Goal: Transaction & Acquisition: Purchase product/service

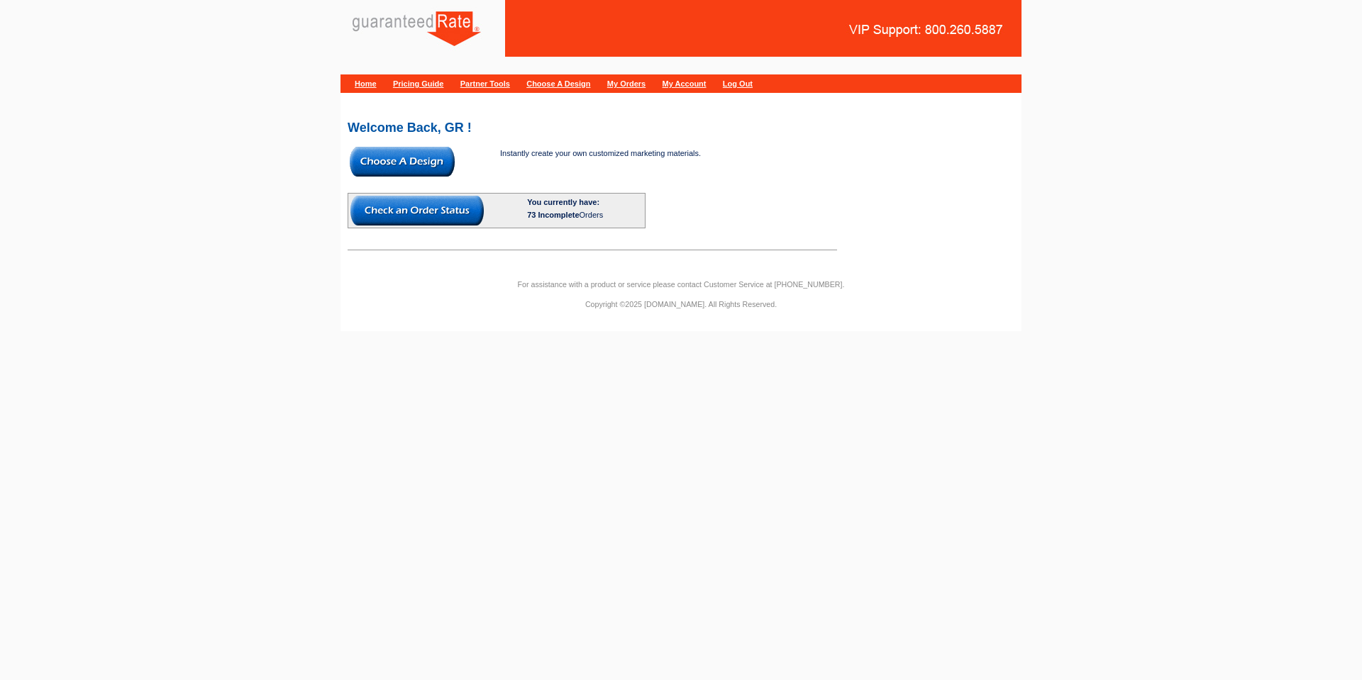
click at [394, 163] on img at bounding box center [402, 162] width 105 height 30
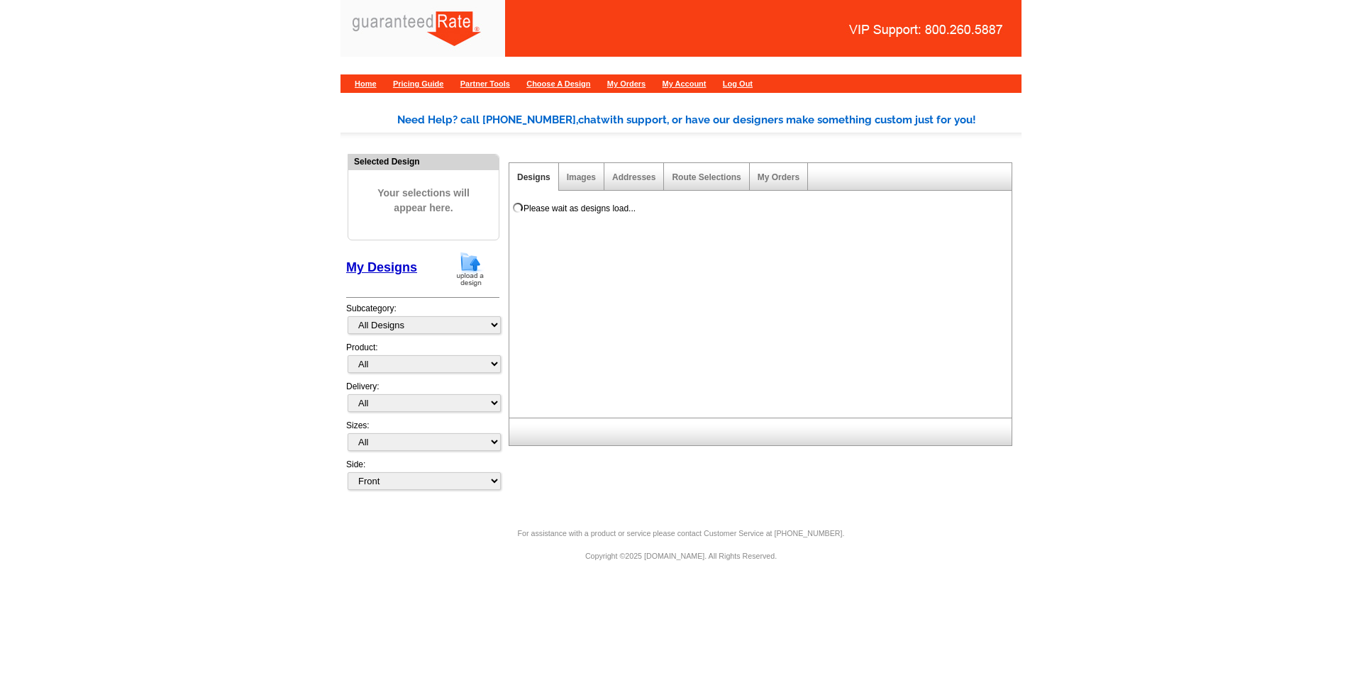
click at [475, 275] on img at bounding box center [470, 269] width 37 height 36
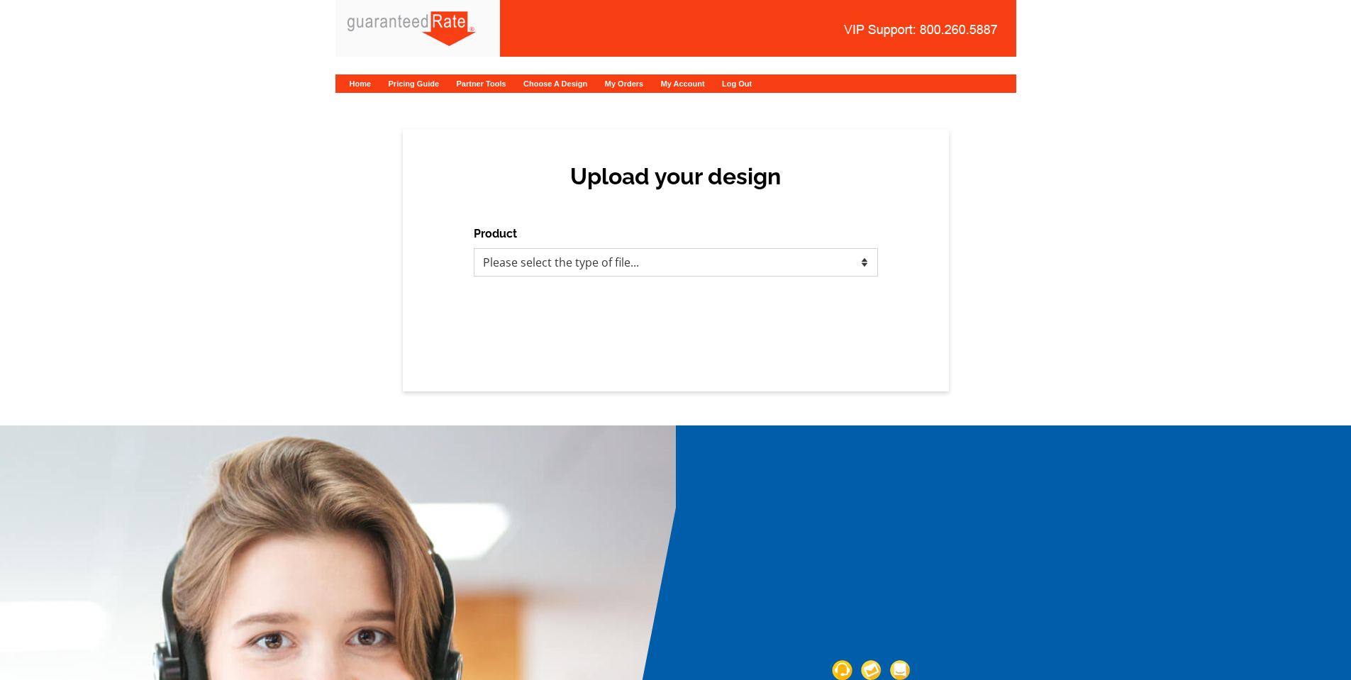
click at [508, 275] on select "Please select the type of file... Postcards Calendars Business Cards Letters an…" at bounding box center [676, 262] width 404 height 28
select select "3"
click at [474, 248] on select "Please select the type of file... Postcards Calendars Business Cards Letters an…" at bounding box center [676, 262] width 404 height 28
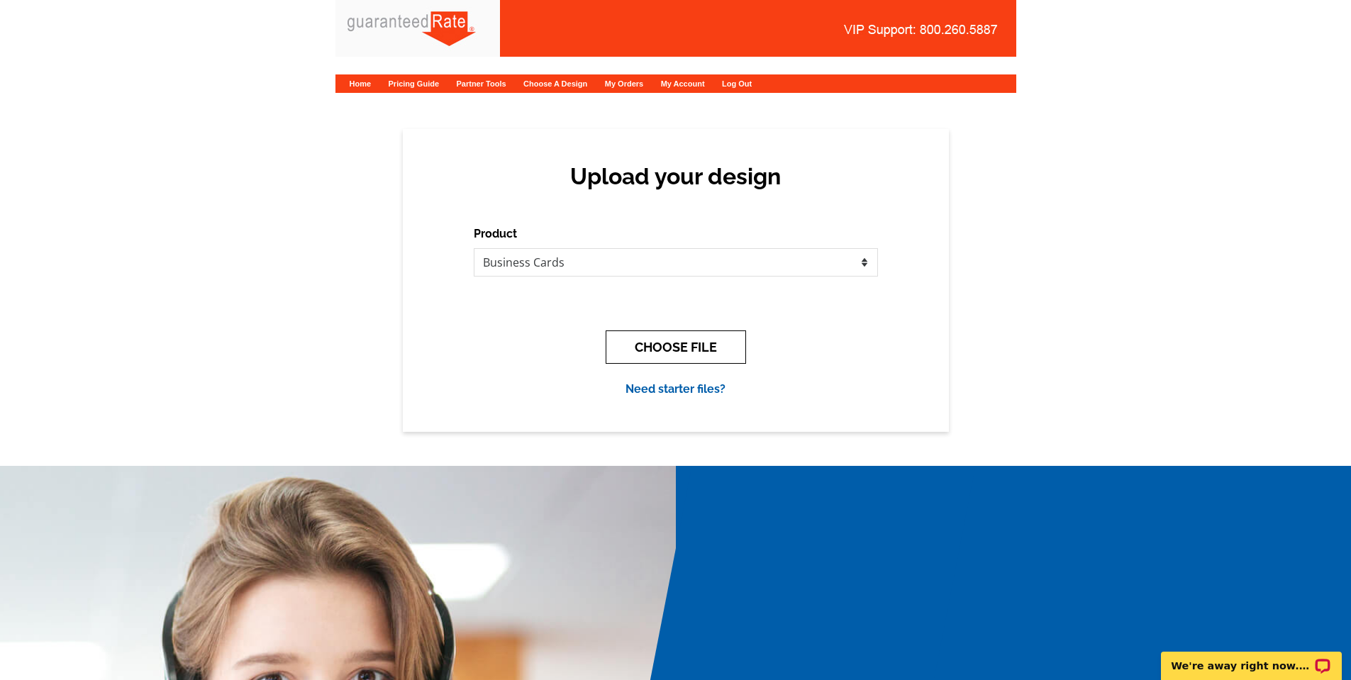
click at [606, 352] on button "CHOOSE FILE" at bounding box center [676, 347] width 140 height 33
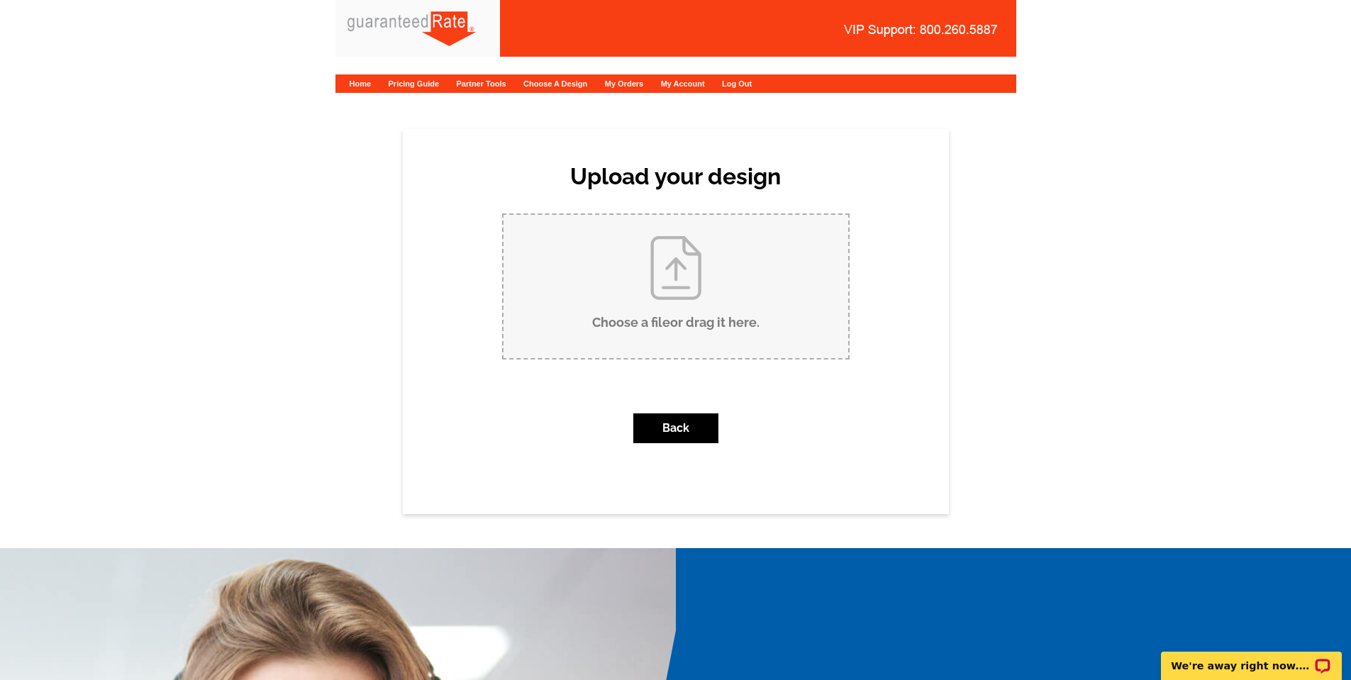
click at [697, 298] on input "Choose a file or drag it here ." at bounding box center [676, 286] width 345 height 143
type input "C:\fakepath\Shultz - Business Card Proof.pdf"
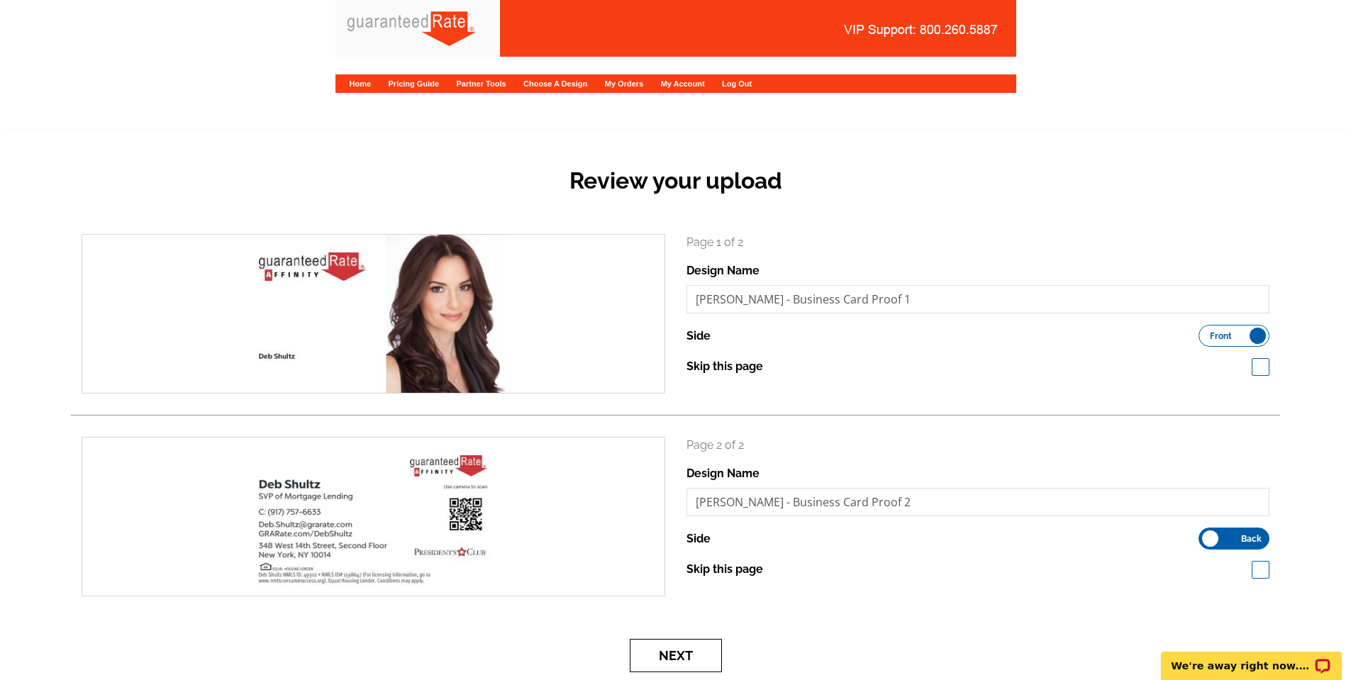
click at [683, 650] on button "Next" at bounding box center [676, 655] width 92 height 33
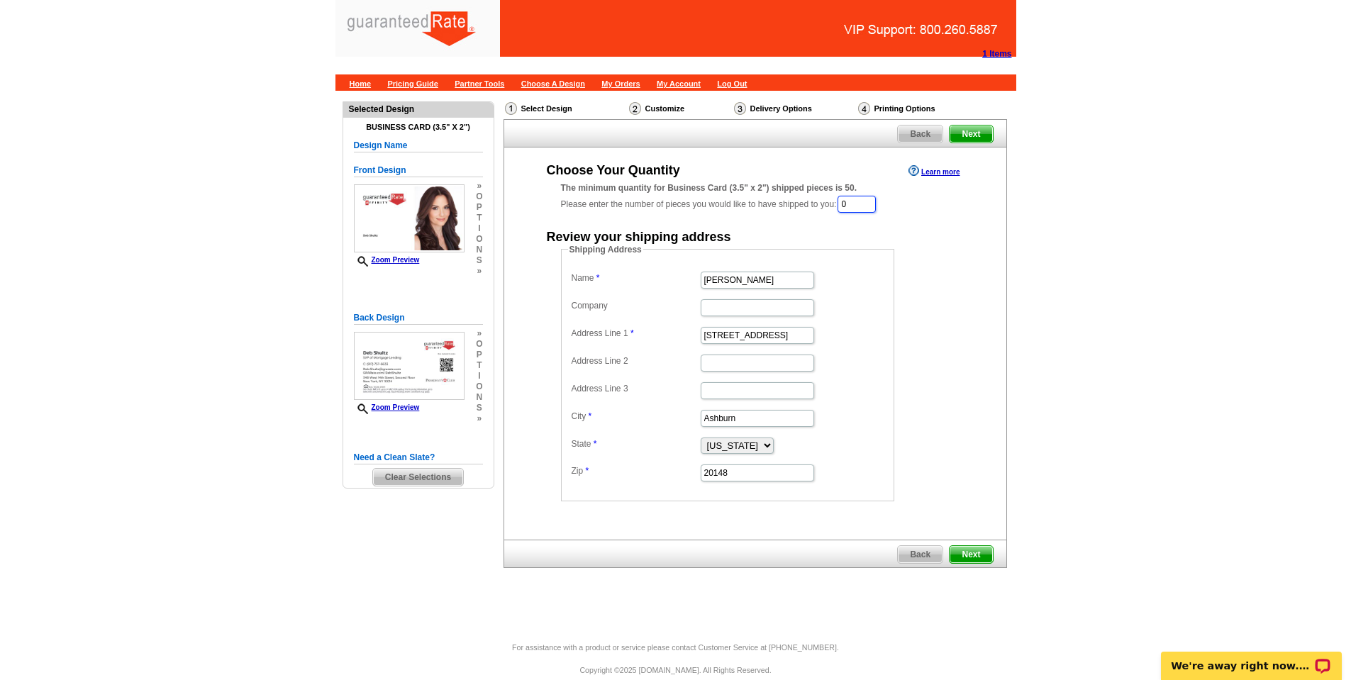
click at [855, 204] on input "0" at bounding box center [857, 204] width 38 height 17
type input "250"
click at [760, 286] on input "Ron Tinschert" at bounding box center [757, 281] width 113 height 17
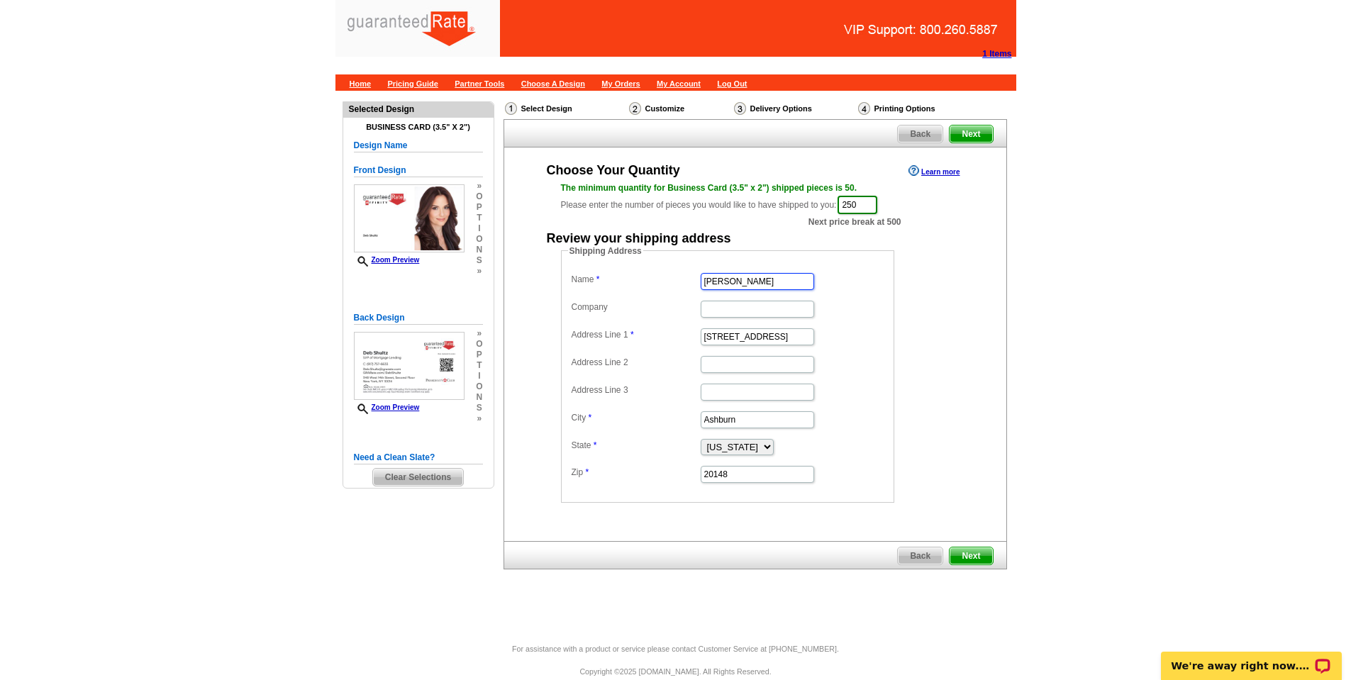
click at [760, 286] on input "Ron Tinschert" at bounding box center [757, 281] width 113 height 17
type input "Deb Shultz"
click at [776, 331] on input "42570 Angel Wing Way" at bounding box center [757, 336] width 113 height 17
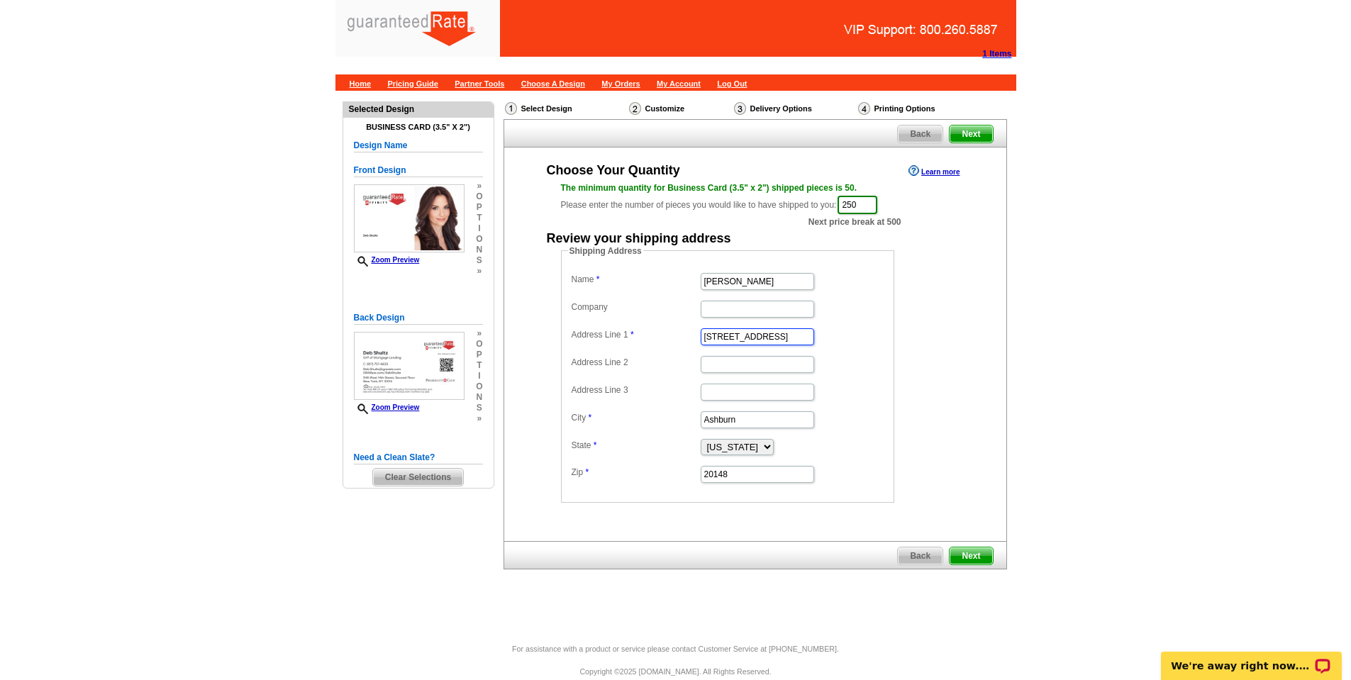
paste input "348 West 14th"
type input "348 West 14th"
click at [762, 338] on input "348 West 14th" at bounding box center [757, 336] width 113 height 17
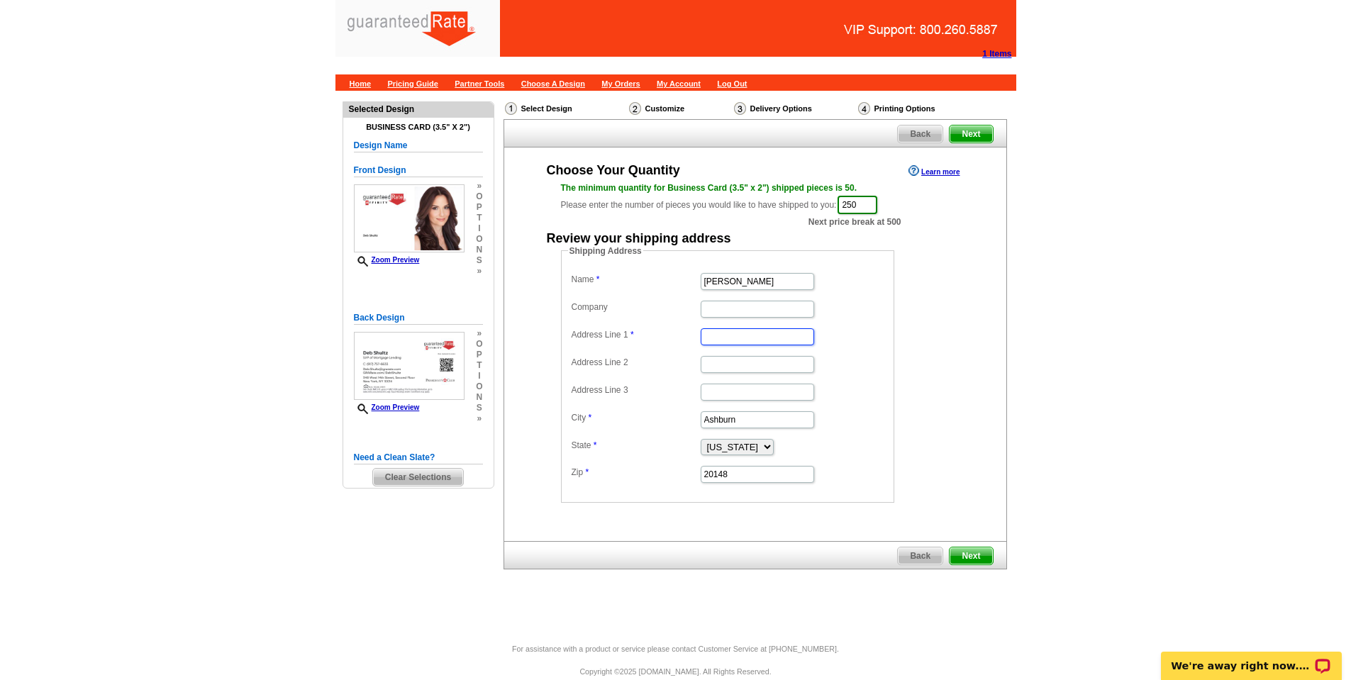
paste input "2203 Adriana Way"
type input "2203 Adriana Way"
click at [757, 365] on input "Address Line 2" at bounding box center [757, 364] width 113 height 17
paste input "East Setauket"
type input "East Setauket"
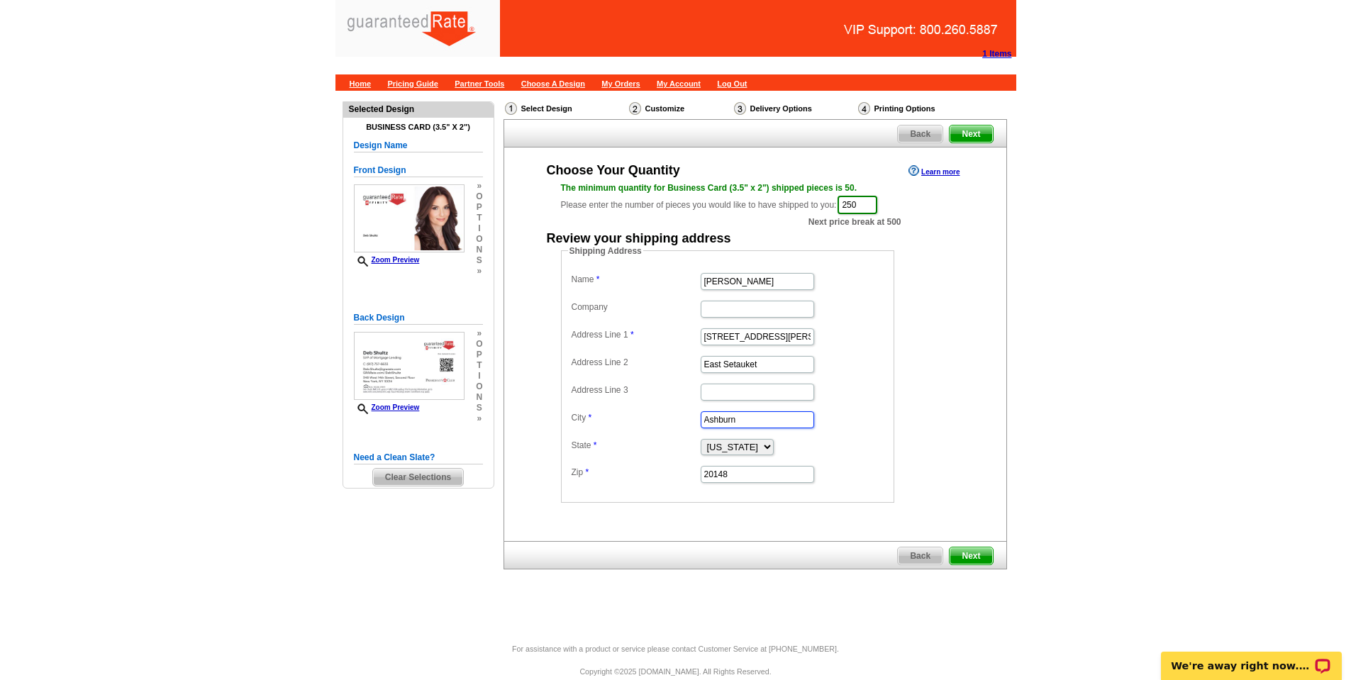
click at [746, 418] on input "Ashburn" at bounding box center [757, 419] width 113 height 17
click at [735, 377] on dl "Name Deb Shultz Company Address Line 1 2203 Adriana Way Address Line 2 East Set…" at bounding box center [727, 377] width 319 height 215
click at [745, 363] on input "East Setauket" at bounding box center [757, 364] width 113 height 17
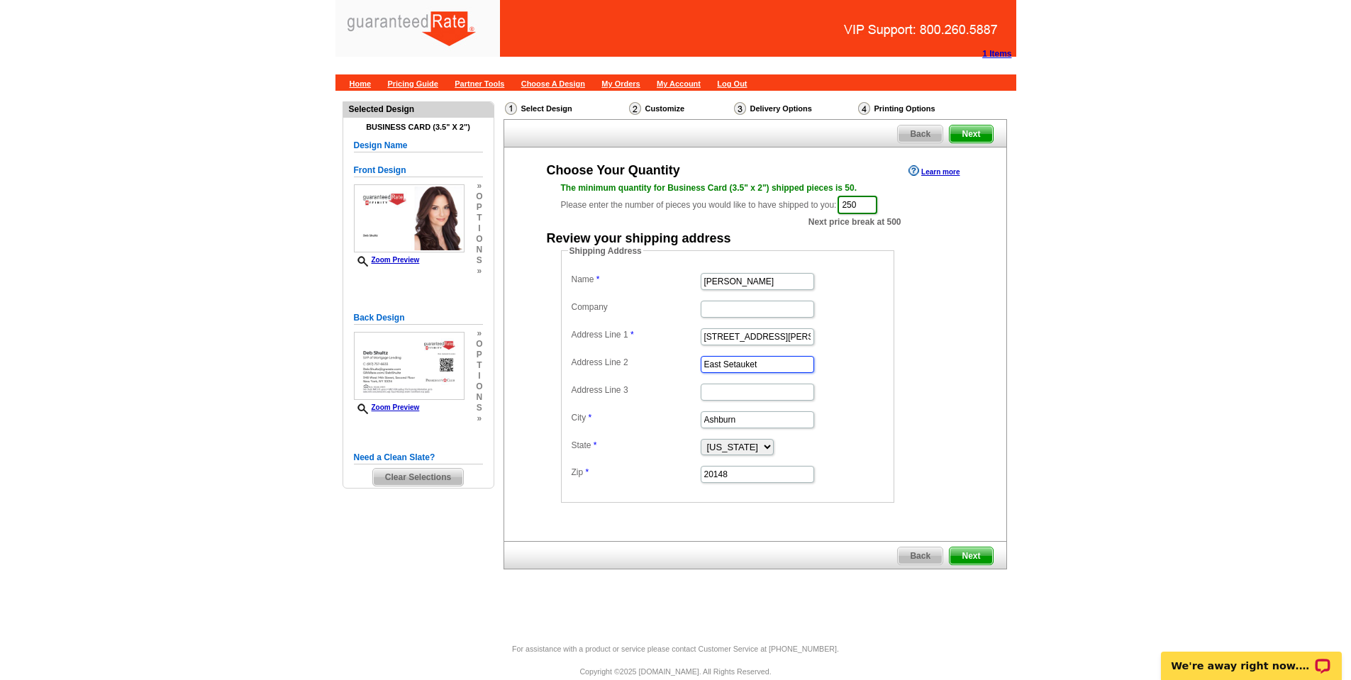
click at [745, 363] on input "East Setauket" at bounding box center [757, 364] width 113 height 17
click at [728, 426] on input "Ashburn" at bounding box center [757, 419] width 113 height 17
paste input "East Setauket"
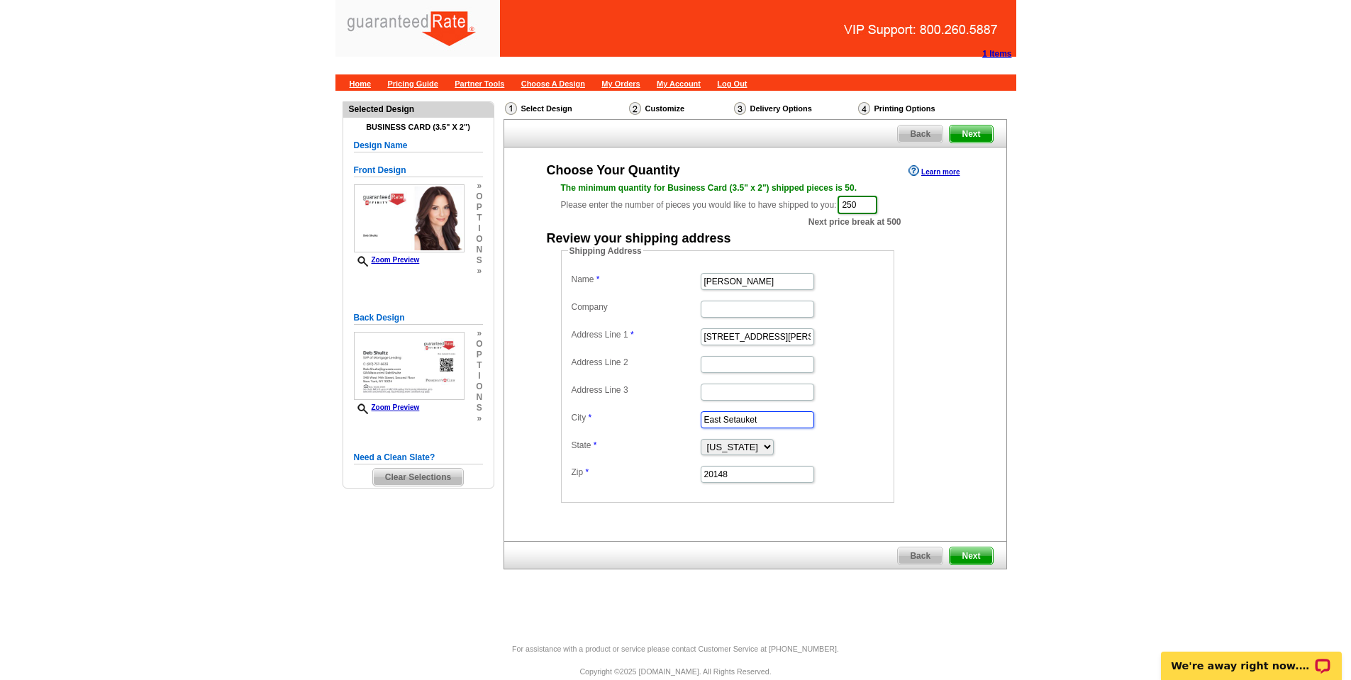
type input "East Setauket"
click at [709, 441] on select "Alabama Alaska Arizona Arkansas California Colorado Connecticut District of Col…" at bounding box center [737, 447] width 73 height 16
select select "NY"
click at [701, 439] on select "Alabama Alaska Arizona Arkansas California Colorado Connecticut District of Col…" at bounding box center [737, 447] width 73 height 16
click at [716, 472] on input "20148" at bounding box center [757, 474] width 113 height 17
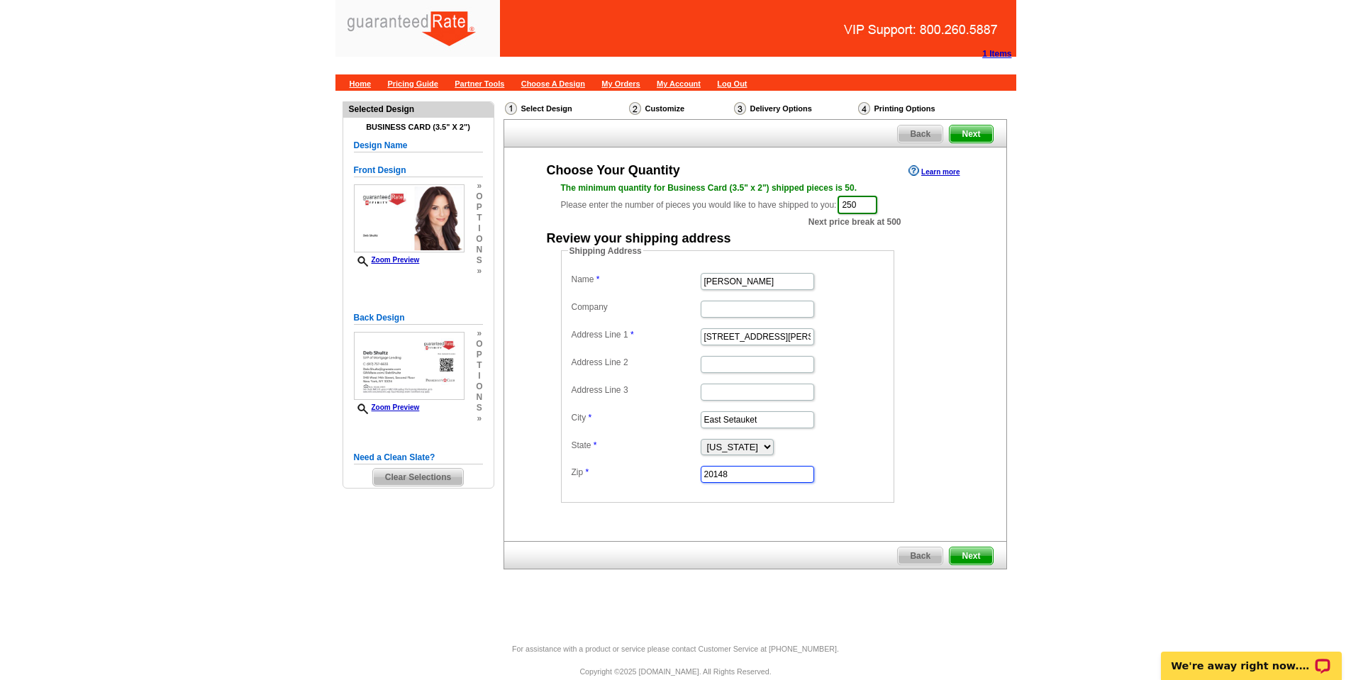
click at [716, 472] on input "20148" at bounding box center [757, 474] width 113 height 17
paste input "11733"
type input "11733"
click at [926, 486] on dd "Shipping Address Name Deb Shultz Company Address Line 1 2203 Adriana Way Addres…" at bounding box center [749, 374] width 377 height 258
click at [958, 557] on span "Next" at bounding box center [971, 556] width 43 height 17
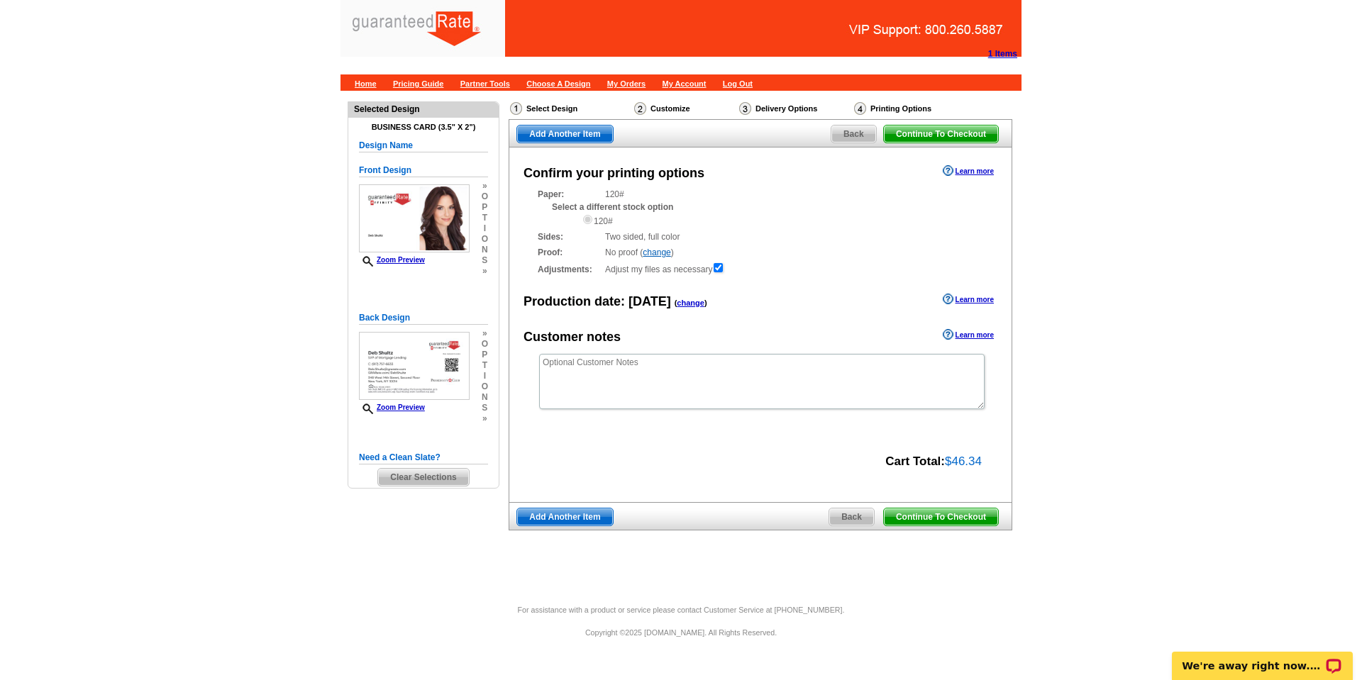
click at [899, 521] on span "Continue To Checkout" at bounding box center [941, 517] width 114 height 17
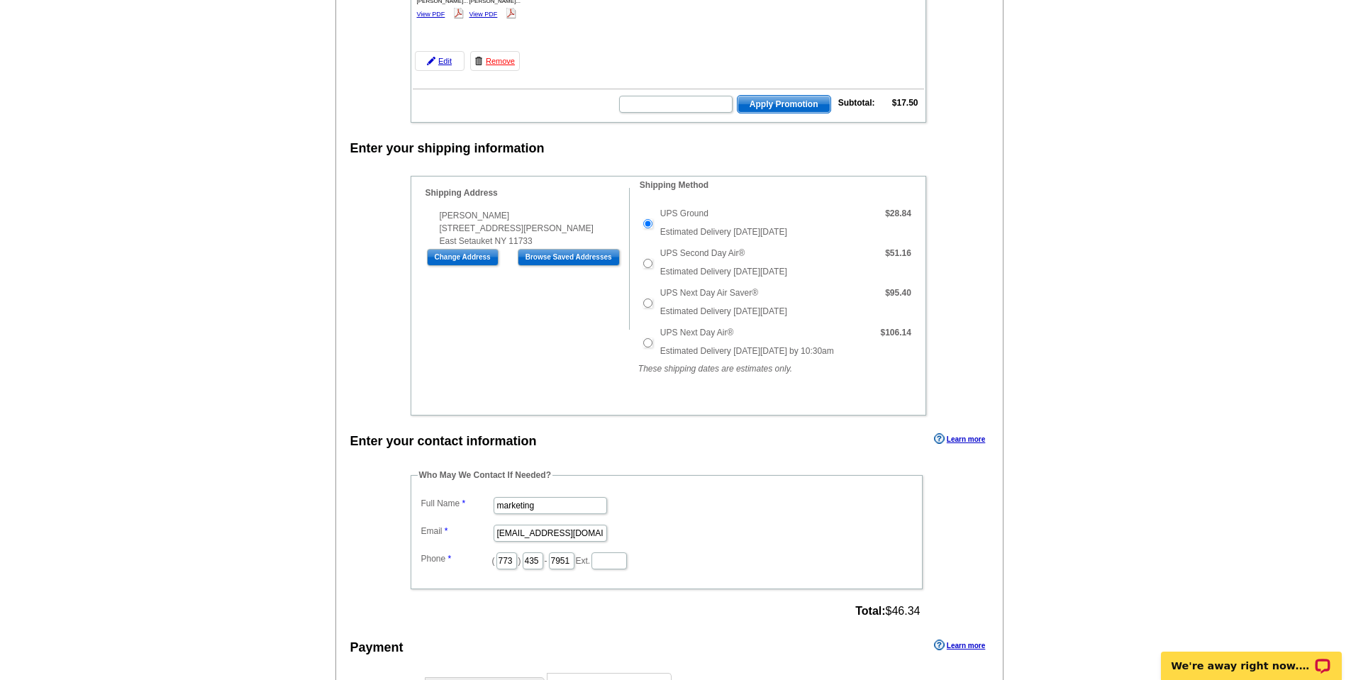
scroll to position [249, 0]
click at [562, 505] on input "marketing" at bounding box center [550, 504] width 113 height 17
type input "[PERSON_NAME]"
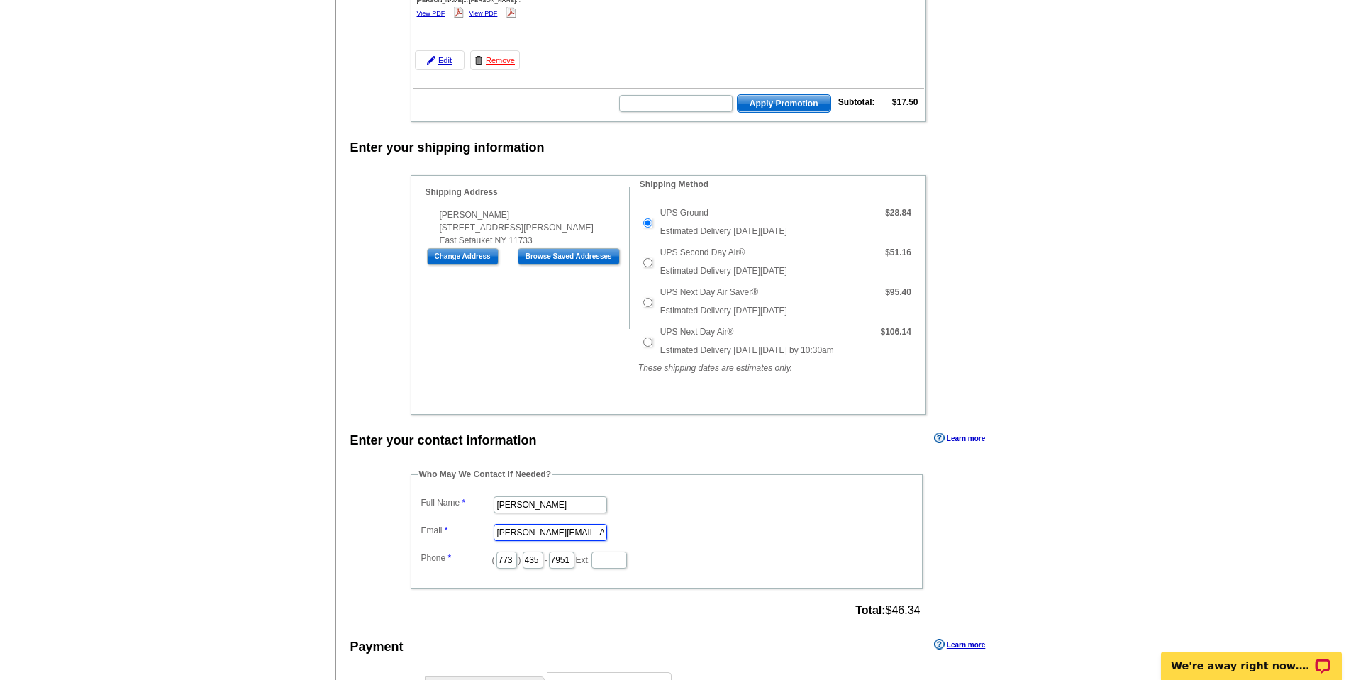
scroll to position [0, 11]
type input "[PERSON_NAME][EMAIL_ADDRESS][PERSON_NAME][DOMAIN_NAME]"
type input "630"
type input "880"
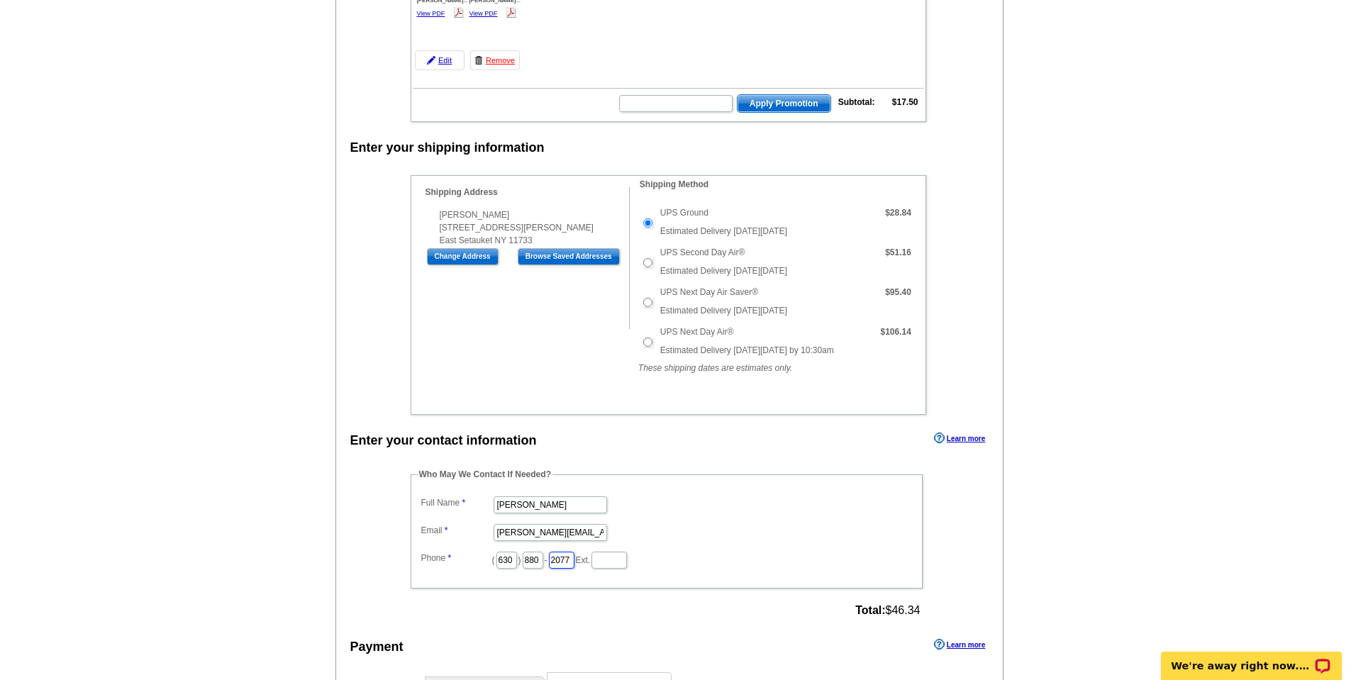
type input "2077"
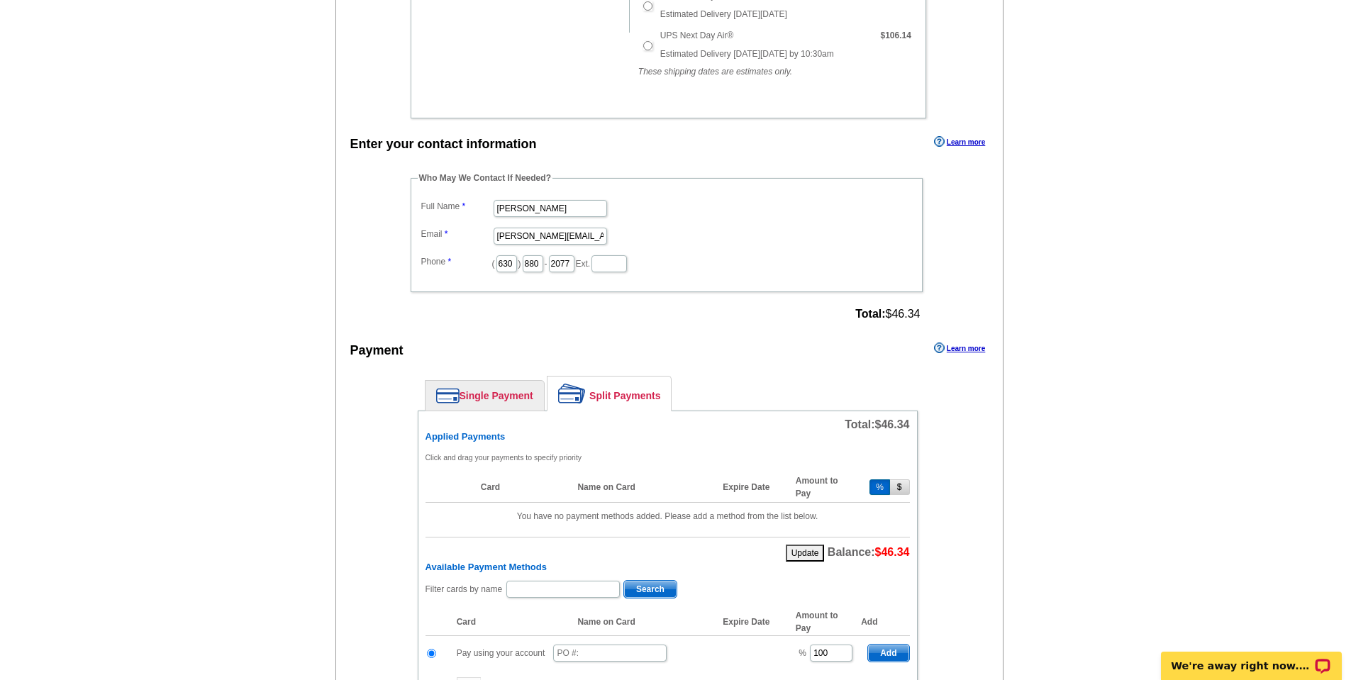
scroll to position [546, 0]
click at [468, 394] on link "Single Payment" at bounding box center [485, 395] width 118 height 30
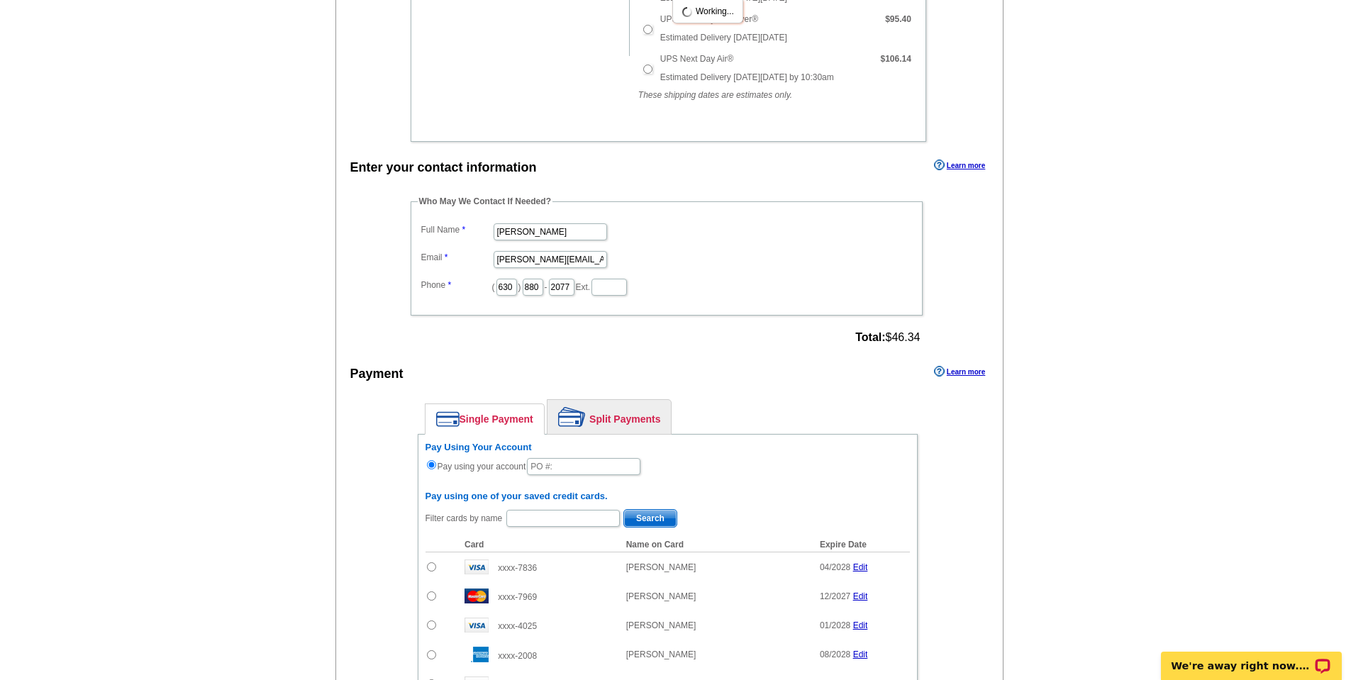
scroll to position [521, 0]
click at [580, 470] on input "text" at bounding box center [583, 468] width 113 height 17
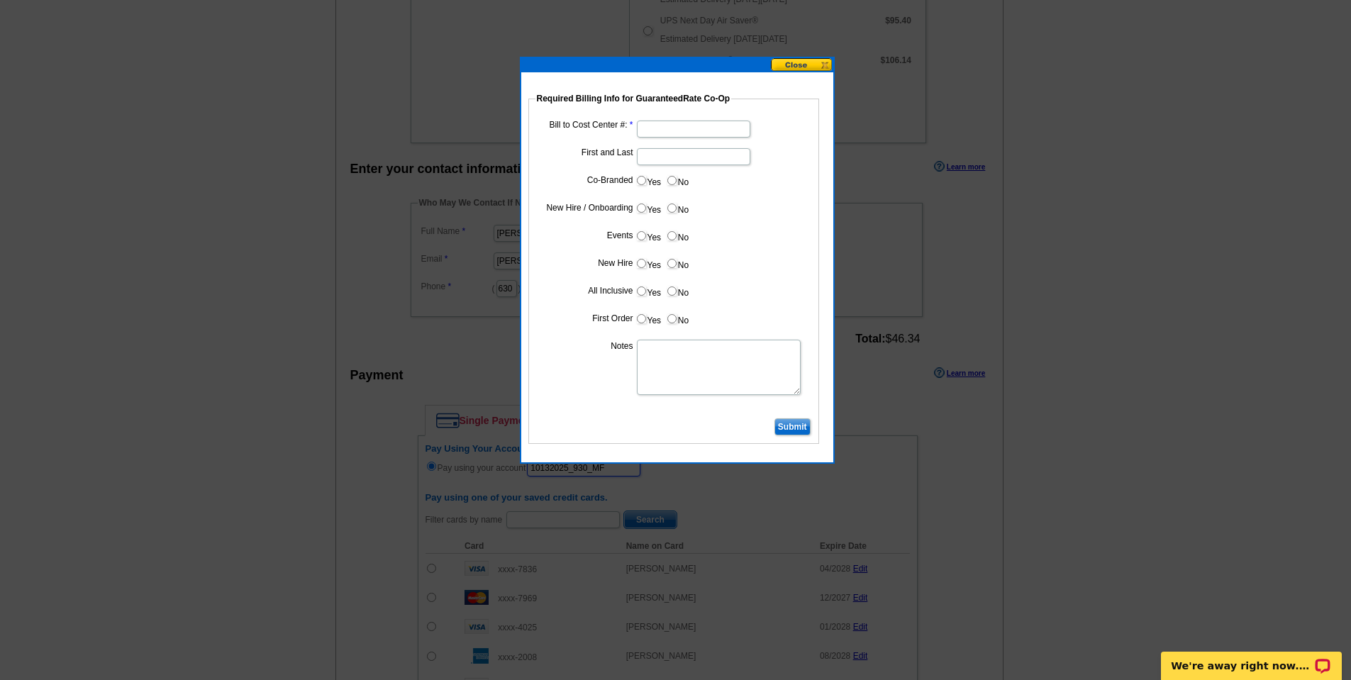
type input "10132025_930_MF"
click at [722, 132] on input "Bill to Cost Center #:" at bounding box center [693, 129] width 113 height 17
click at [649, 126] on input "Bill to Cost Center #:" at bounding box center [693, 129] width 113 height 17
paste input "10274"
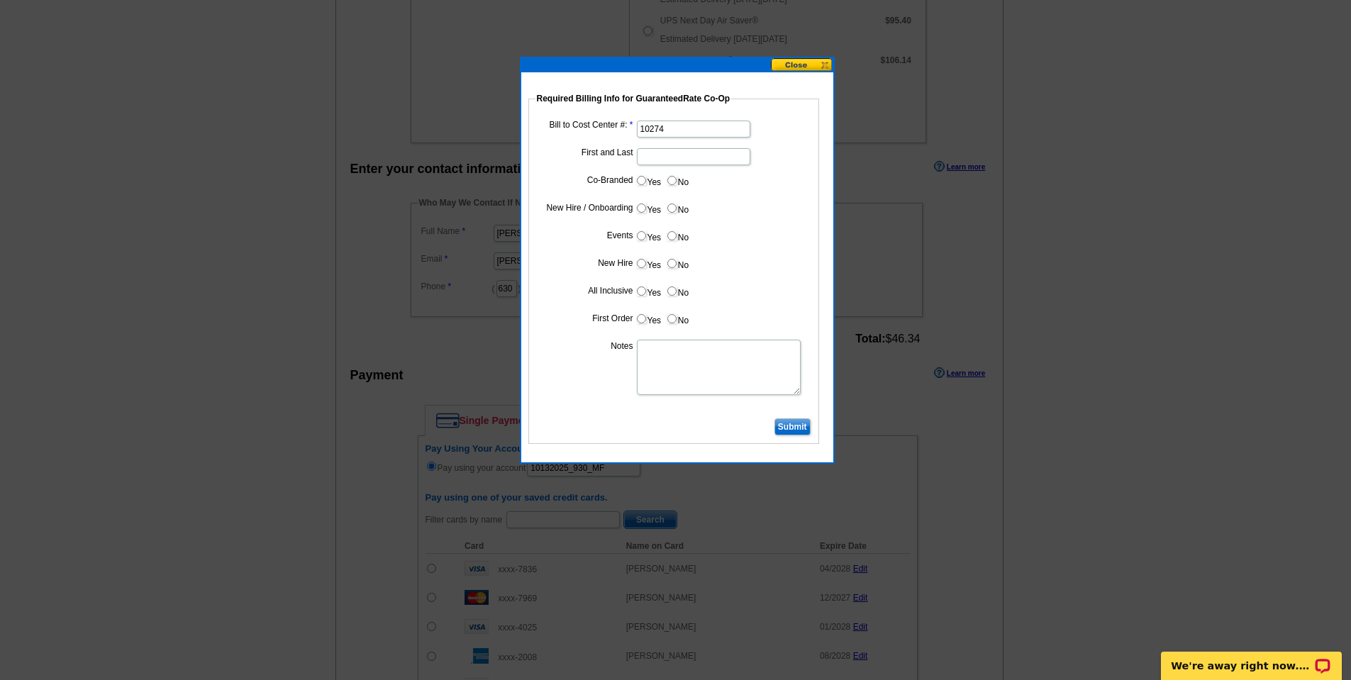
type input "10274"
click at [678, 158] on input "First and Last" at bounding box center [693, 156] width 113 height 17
type input "d"
type input "Deb Shultz"
click at [657, 318] on label "Yes" at bounding box center [648, 319] width 26 height 16
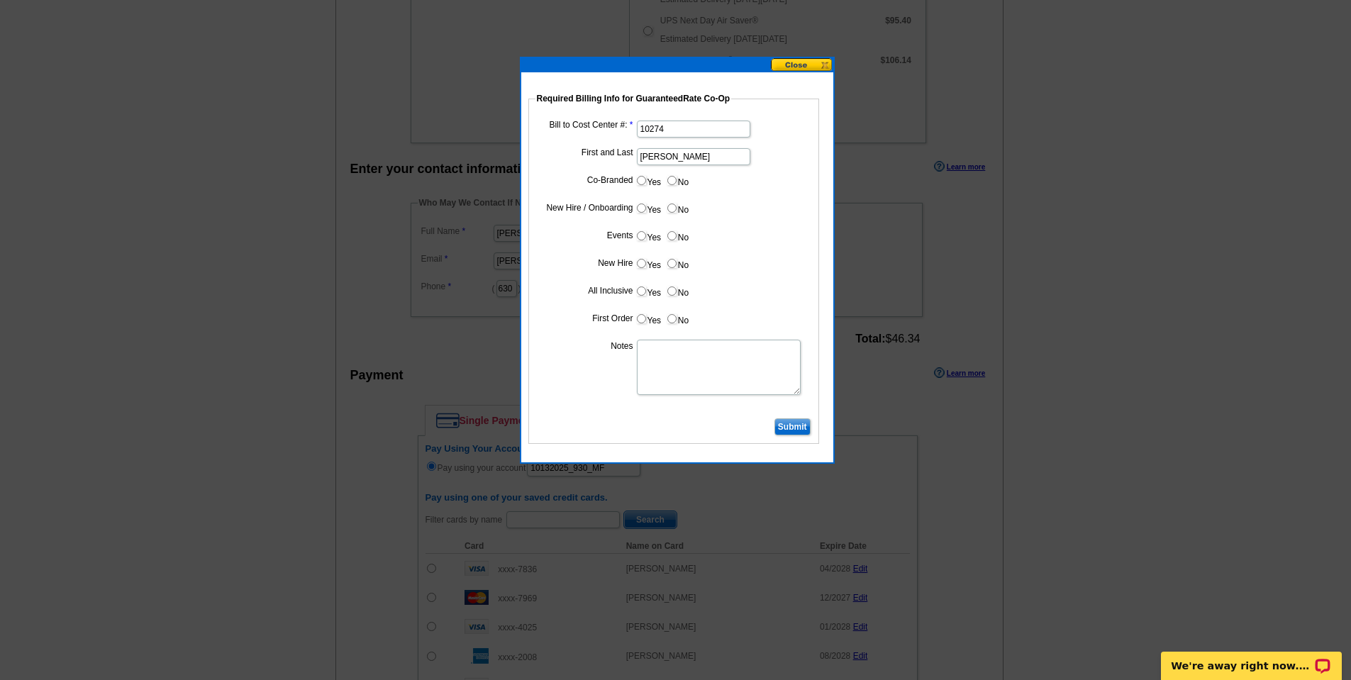
click at [646, 318] on input "Yes" at bounding box center [641, 318] width 9 height 9
radio input "true"
click at [641, 200] on label "Yes" at bounding box center [648, 208] width 26 height 16
click at [641, 204] on input "Yes" at bounding box center [641, 208] width 9 height 9
radio input "true"
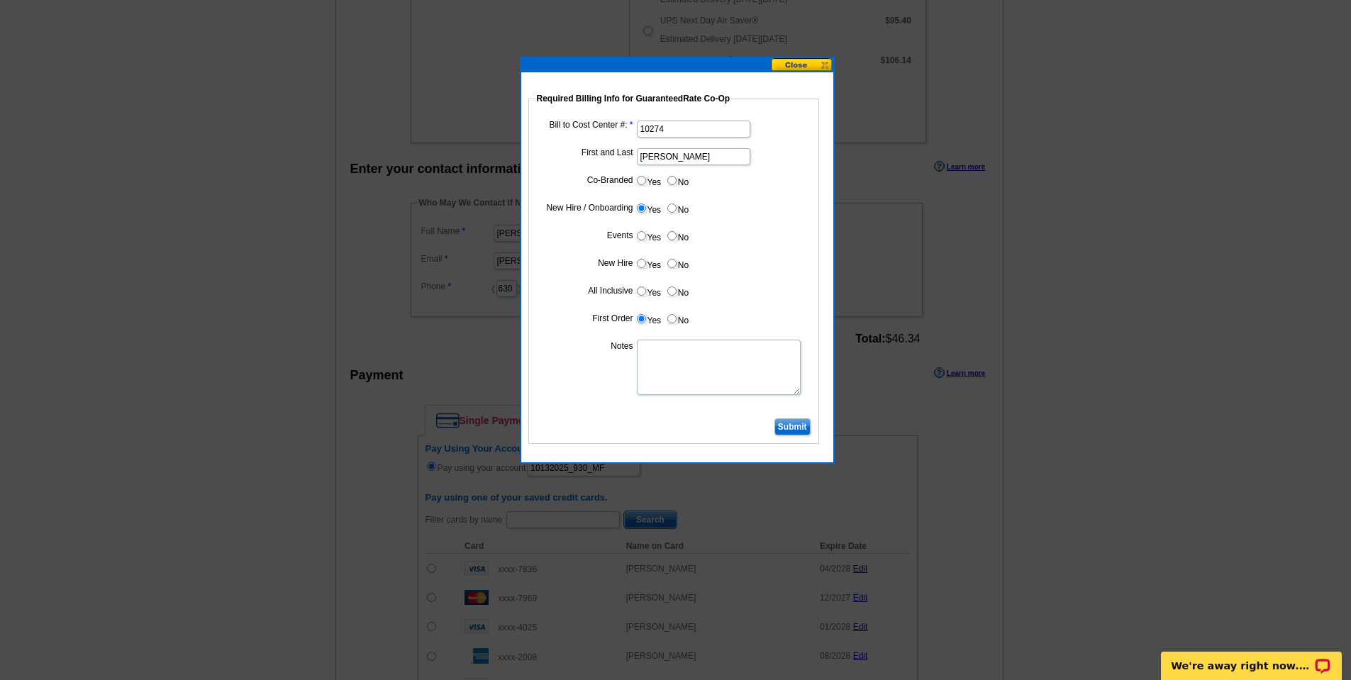
click at [799, 420] on input "Submit" at bounding box center [793, 426] width 36 height 17
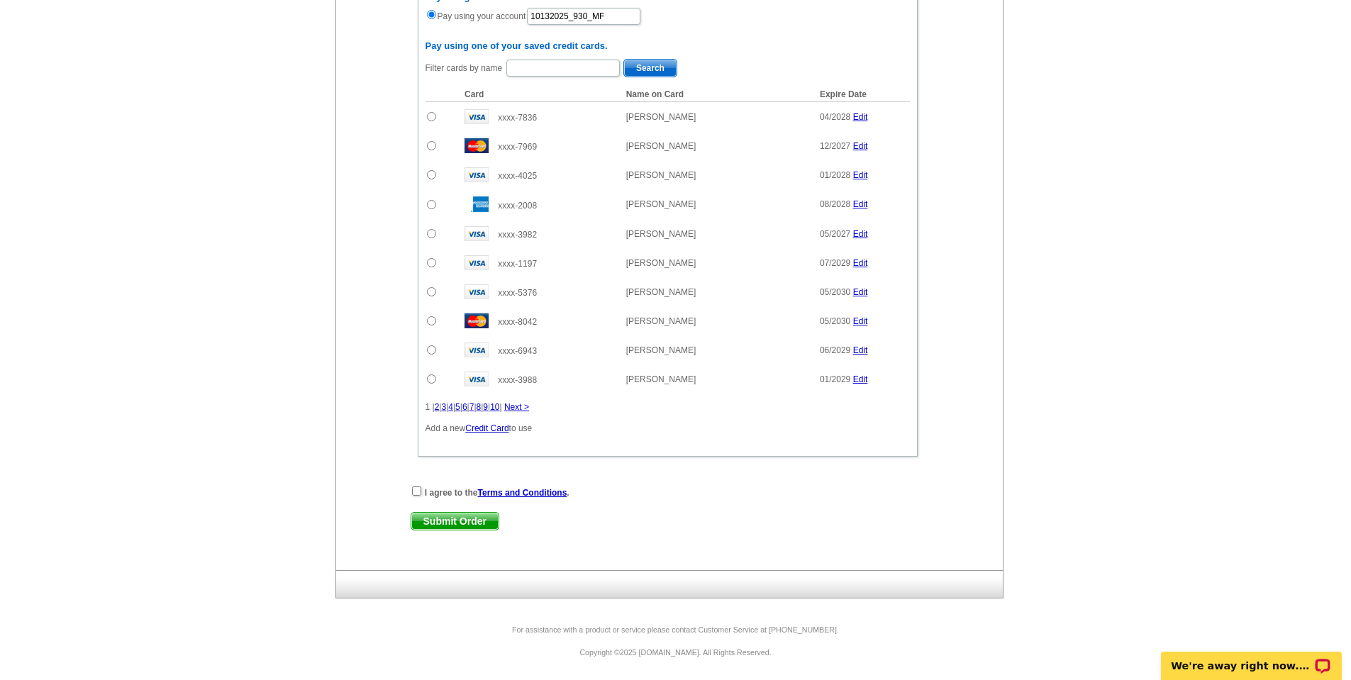
scroll to position [973, 0]
click at [418, 490] on input "checkbox" at bounding box center [416, 490] width 9 height 9
checkbox input "true"
click at [477, 514] on span "Submit Order" at bounding box center [454, 520] width 87 height 17
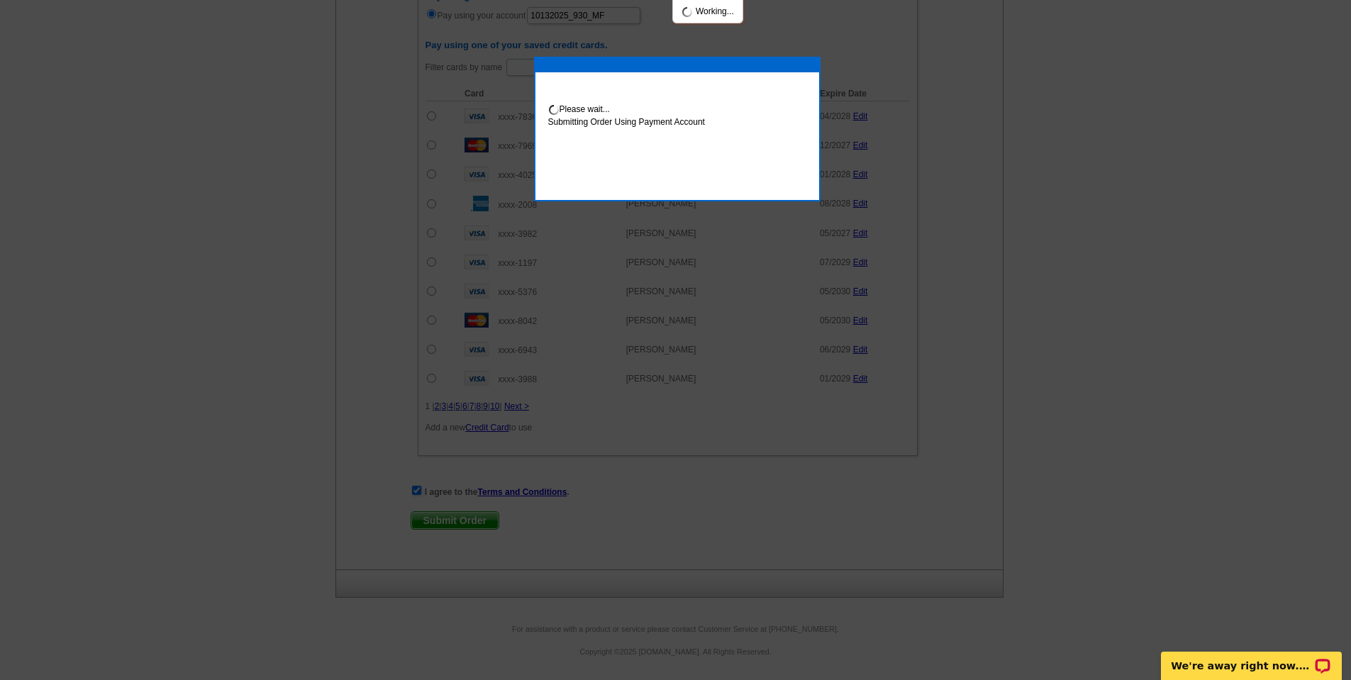
scroll to position [1045, 0]
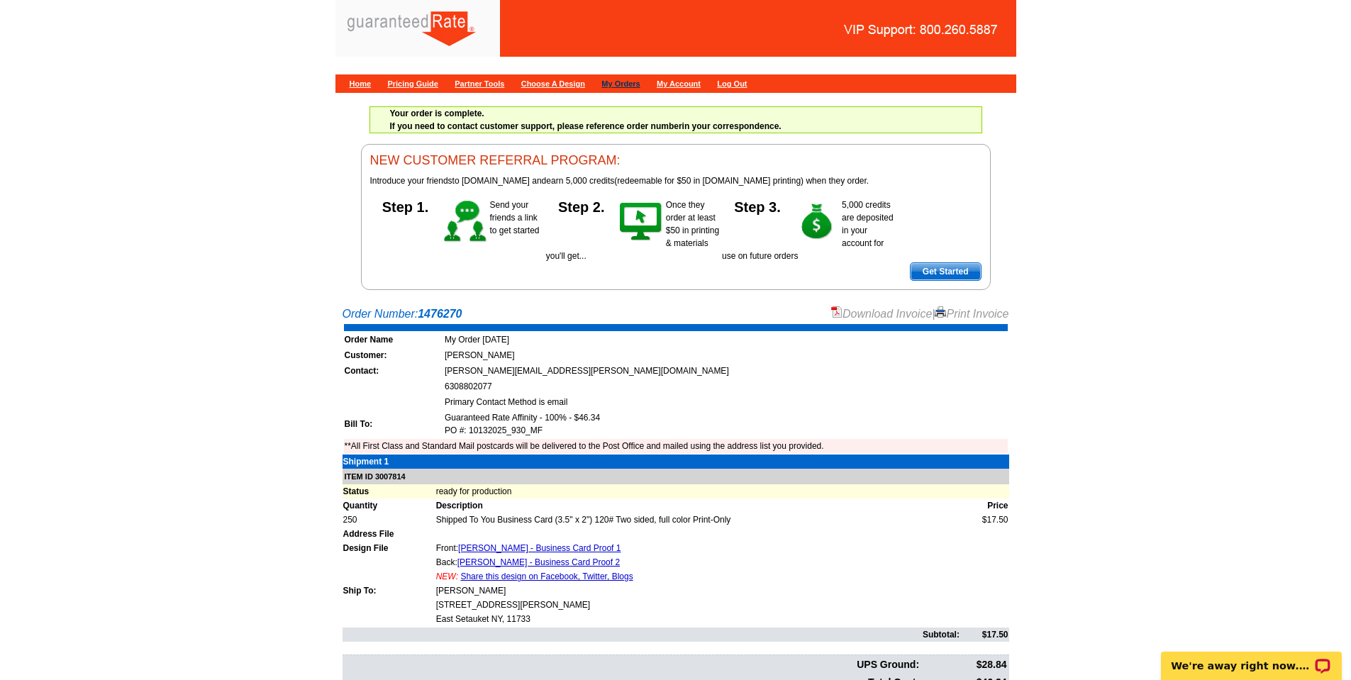
click at [640, 79] on link "My Orders" at bounding box center [620, 83] width 38 height 9
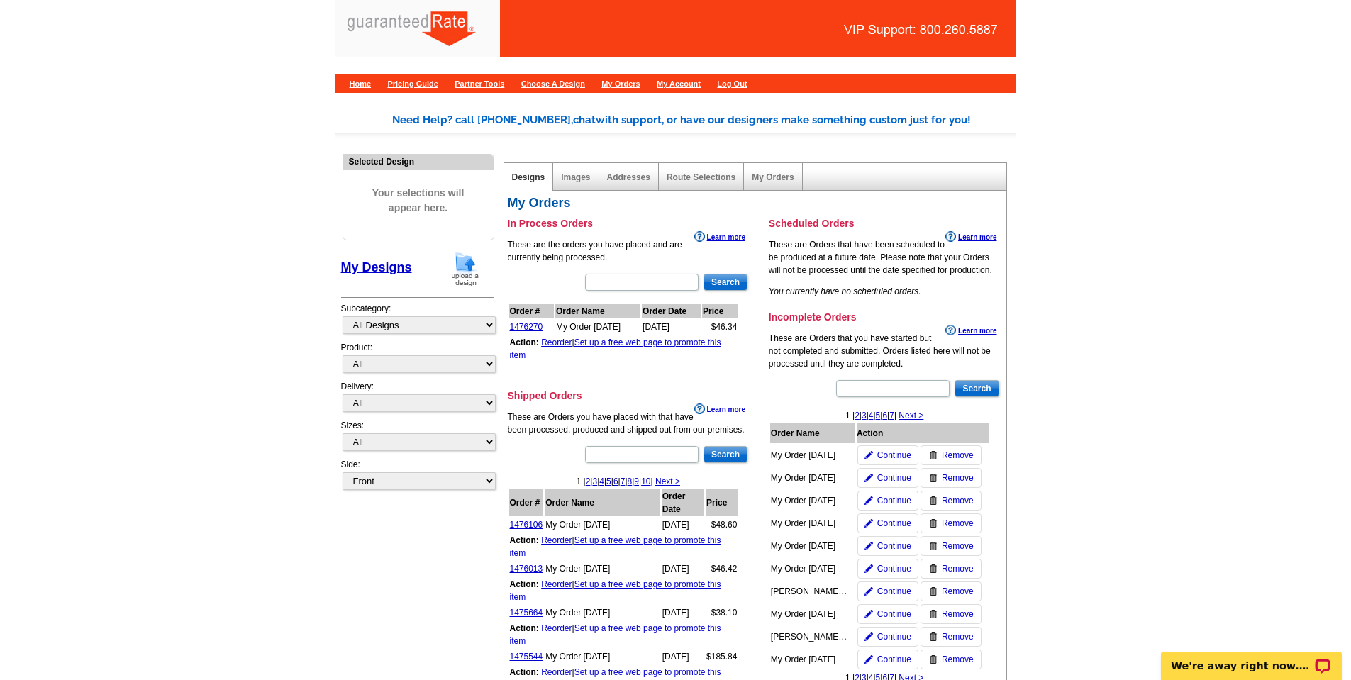
click at [563, 345] on link "Reorder" at bounding box center [556, 343] width 30 height 10
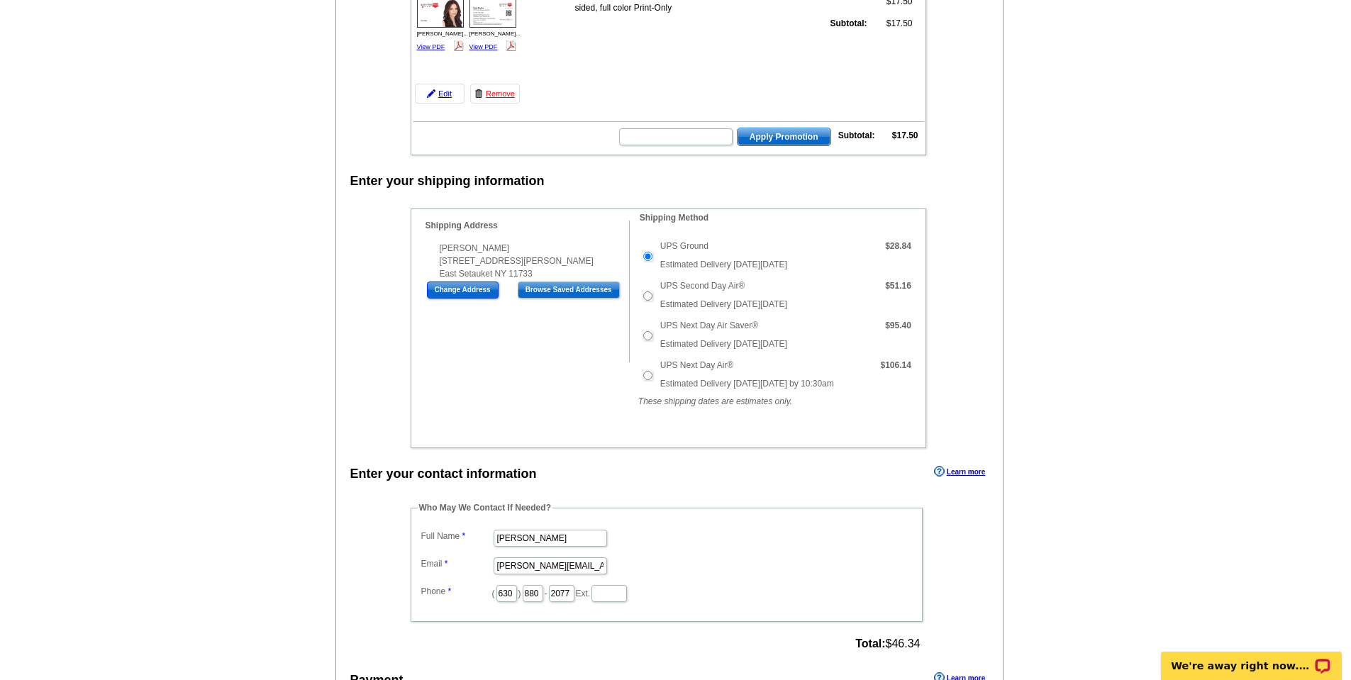
click at [489, 282] on input "Change Address" at bounding box center [463, 290] width 72 height 17
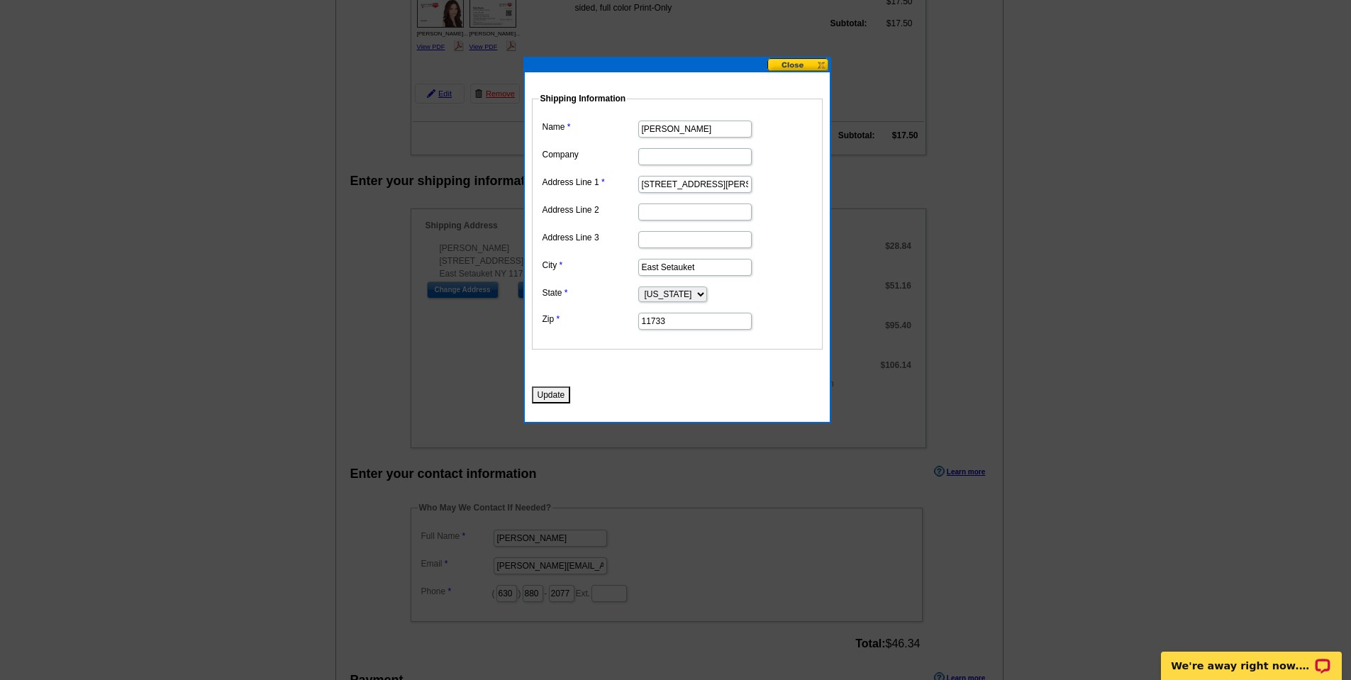
click at [698, 136] on input "Deb Shultz" at bounding box center [694, 129] width 113 height 17
type input "[PERSON_NAME] [PERSON_NAME]"
click at [721, 191] on input "2203 Adriana Way" at bounding box center [694, 184] width 113 height 17
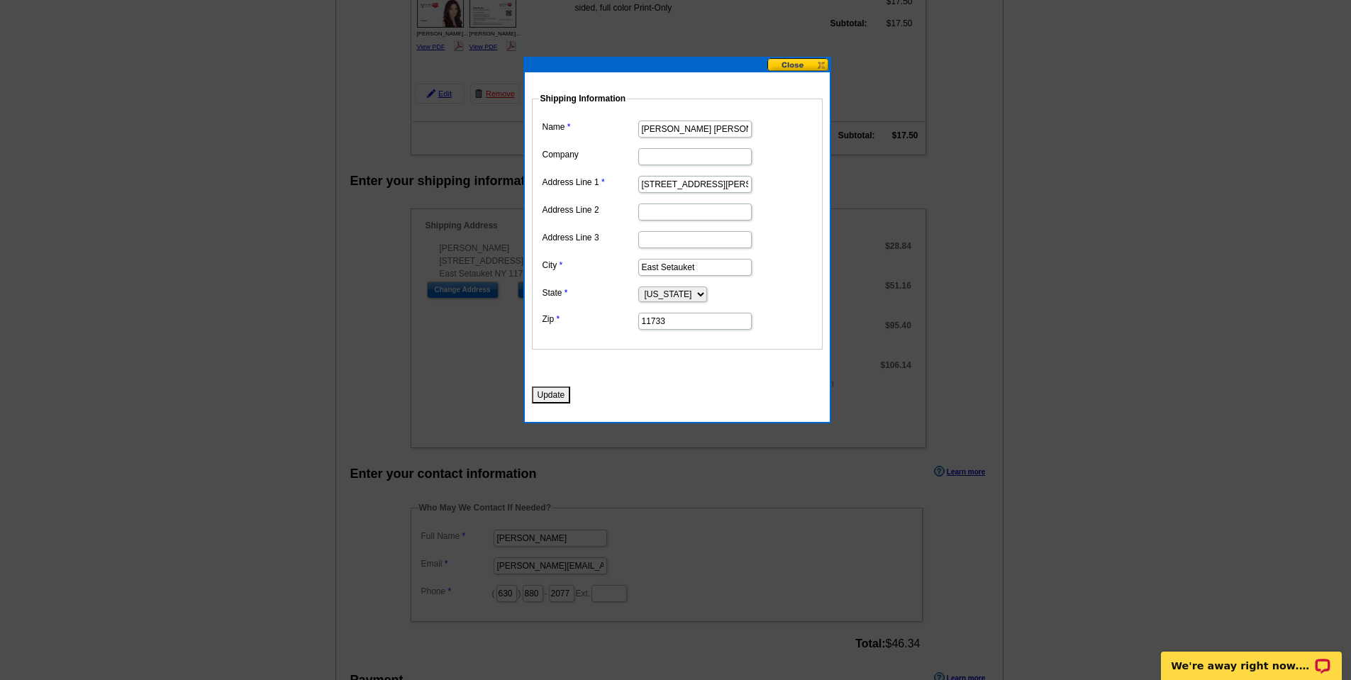
click at [721, 191] on input "2203 Adriana Way" at bounding box center [694, 184] width 113 height 17
paste input "348 West 14th Street Second Floor"
type input "348 West 14th Street Second Floor"
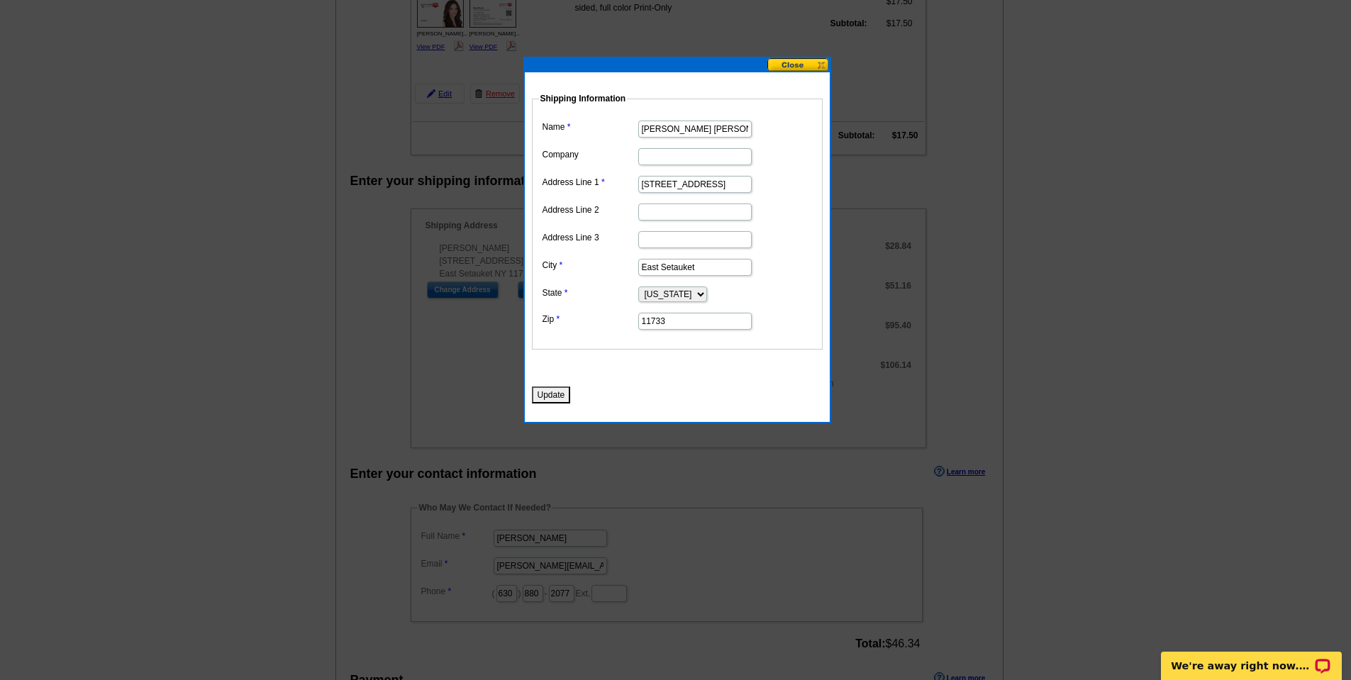
scroll to position [0, 0]
click at [659, 270] on input "East Setauket" at bounding box center [694, 267] width 113 height 17
paste input "New York"
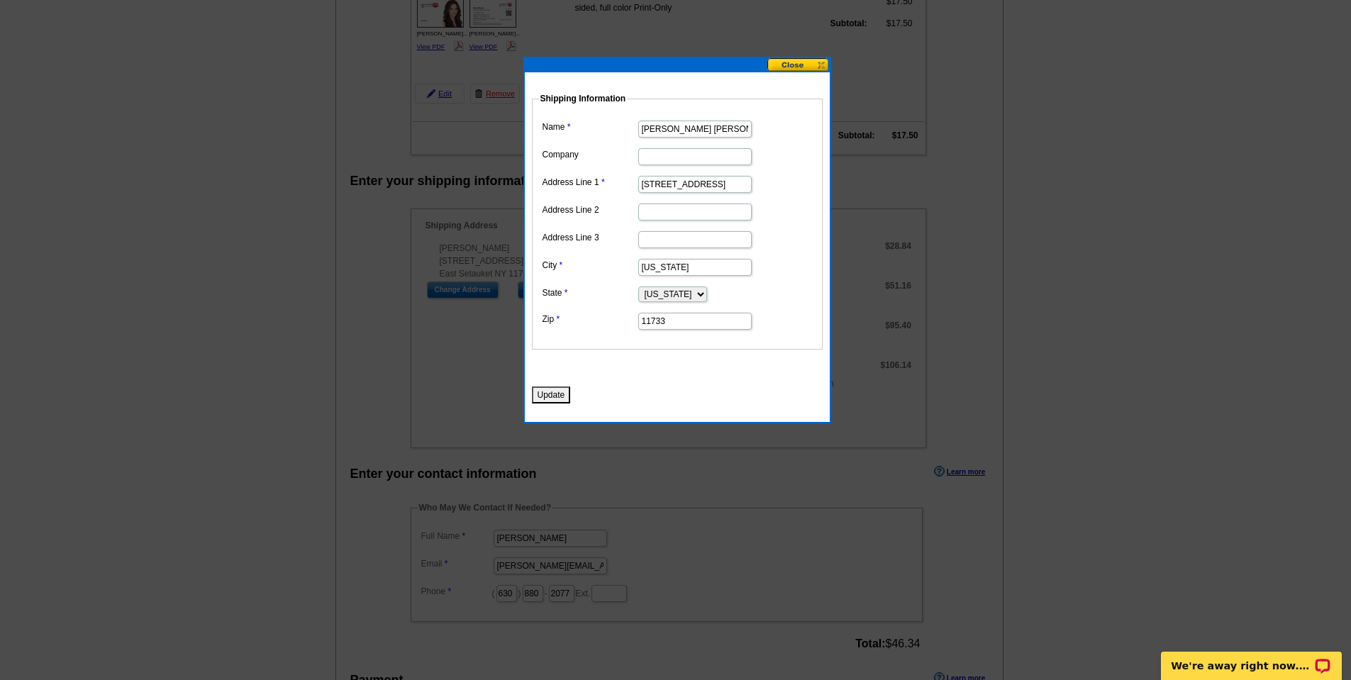
type input "New York"
click at [687, 325] on input "11733" at bounding box center [694, 321] width 113 height 17
paste input "0014"
type input "10014"
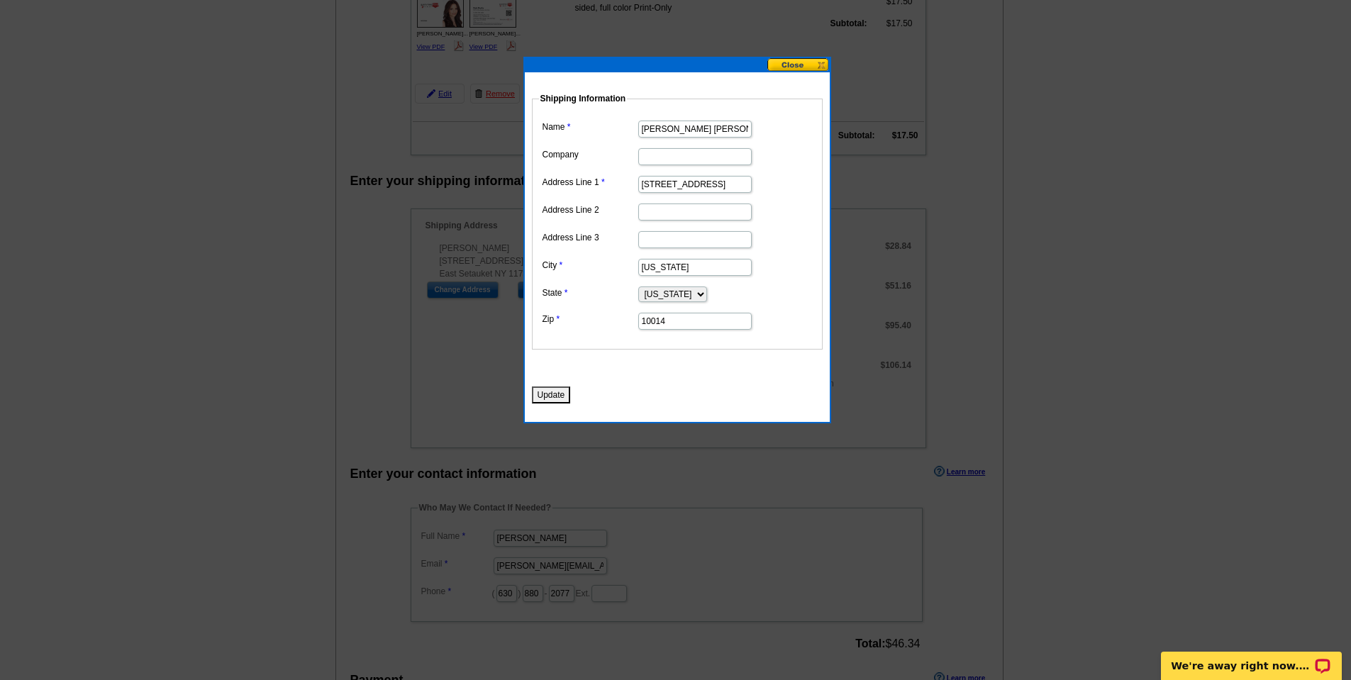
click at [685, 191] on input "348 West 14th Street Second Floor" at bounding box center [694, 184] width 113 height 17
click at [725, 187] on input "348 West 14th Street Second Floor" at bounding box center [694, 184] width 113 height 17
type input "[STREET_ADDRESS]"
click at [723, 215] on input "Address Line 2" at bounding box center [694, 212] width 113 height 17
paste input "Second Floor"
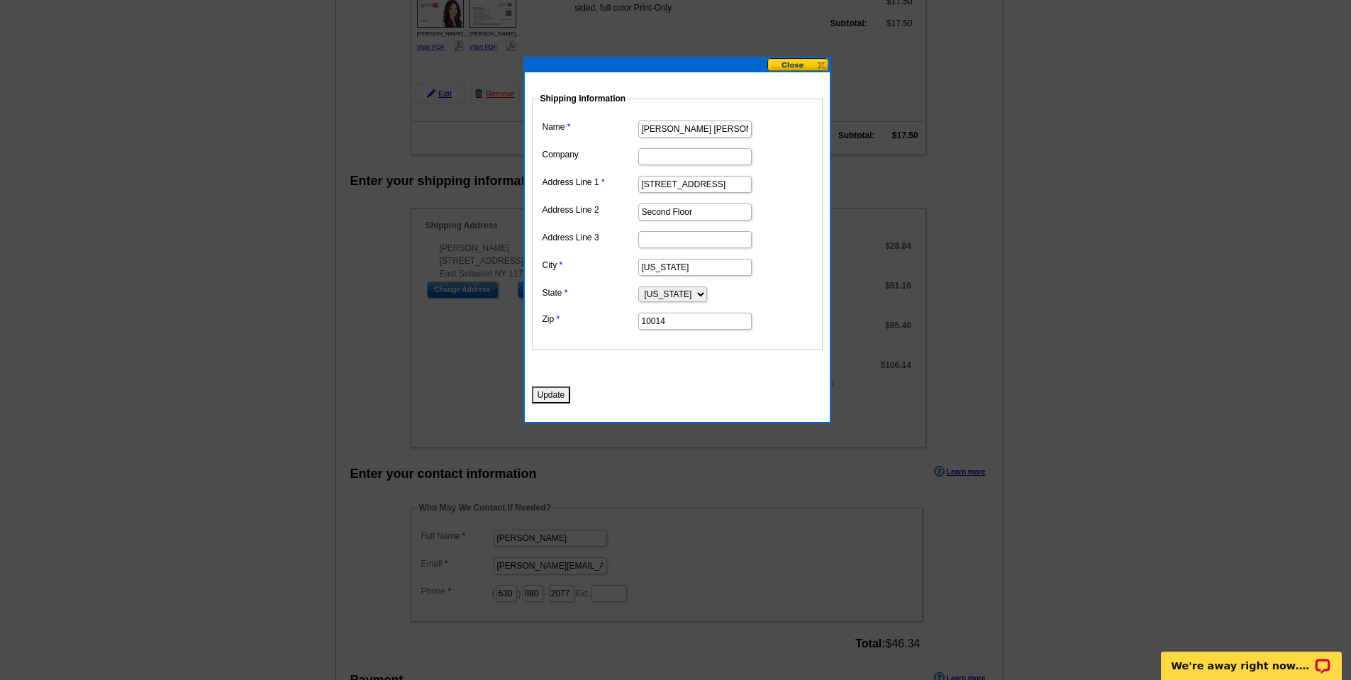
type input "Second Floor"
click at [748, 206] on dd "Second Floor" at bounding box center [677, 211] width 277 height 22
click at [552, 394] on button "Update" at bounding box center [551, 395] width 39 height 17
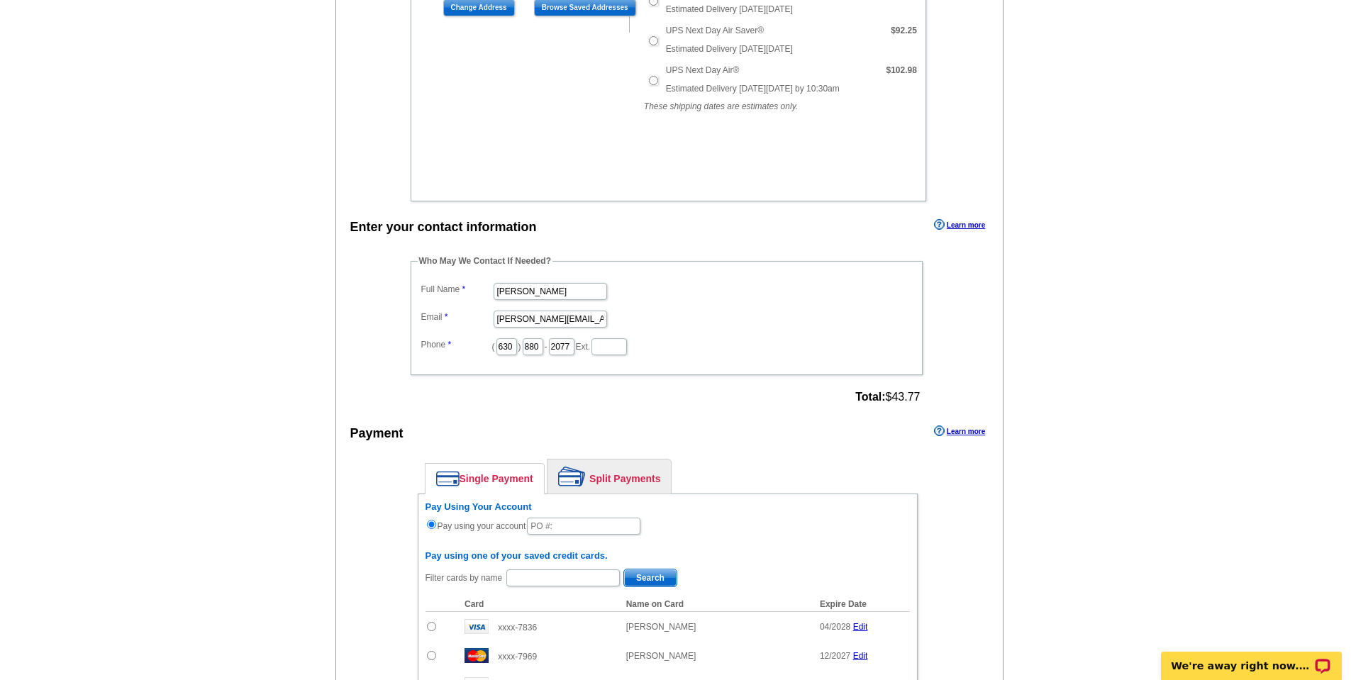
scroll to position [829, 0]
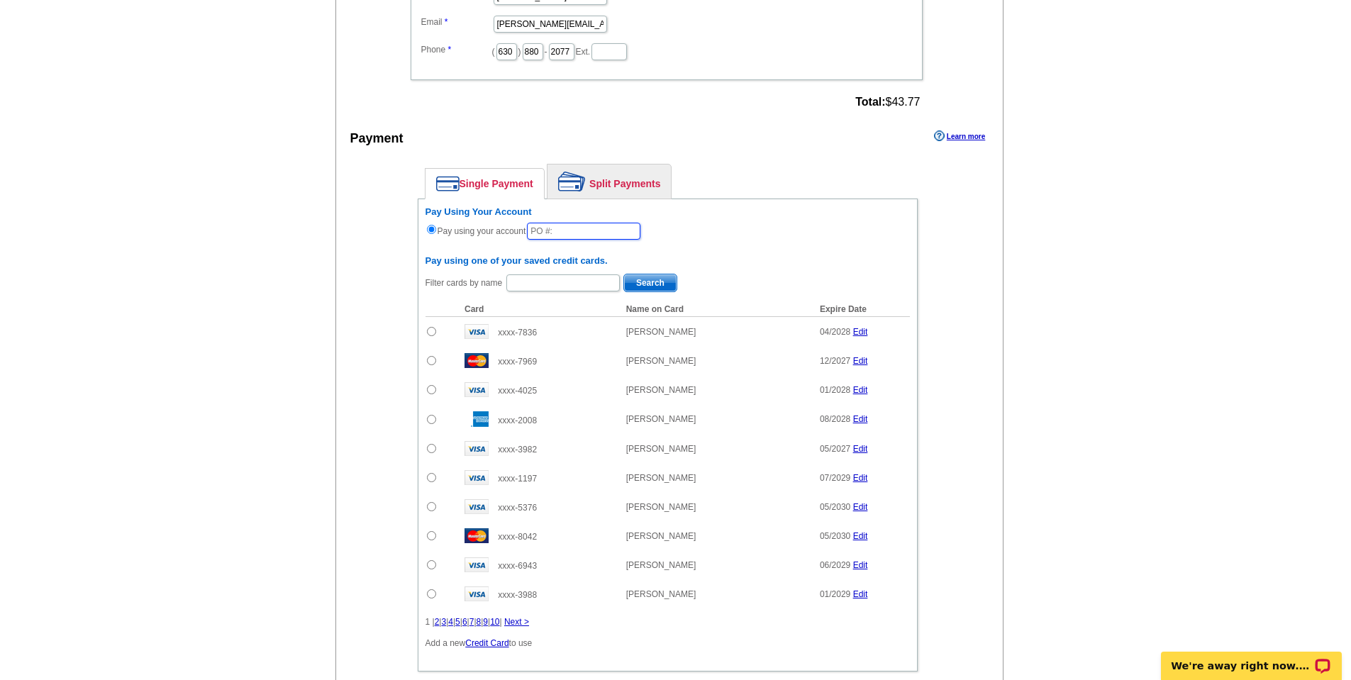
click at [589, 238] on input "text" at bounding box center [583, 231] width 113 height 17
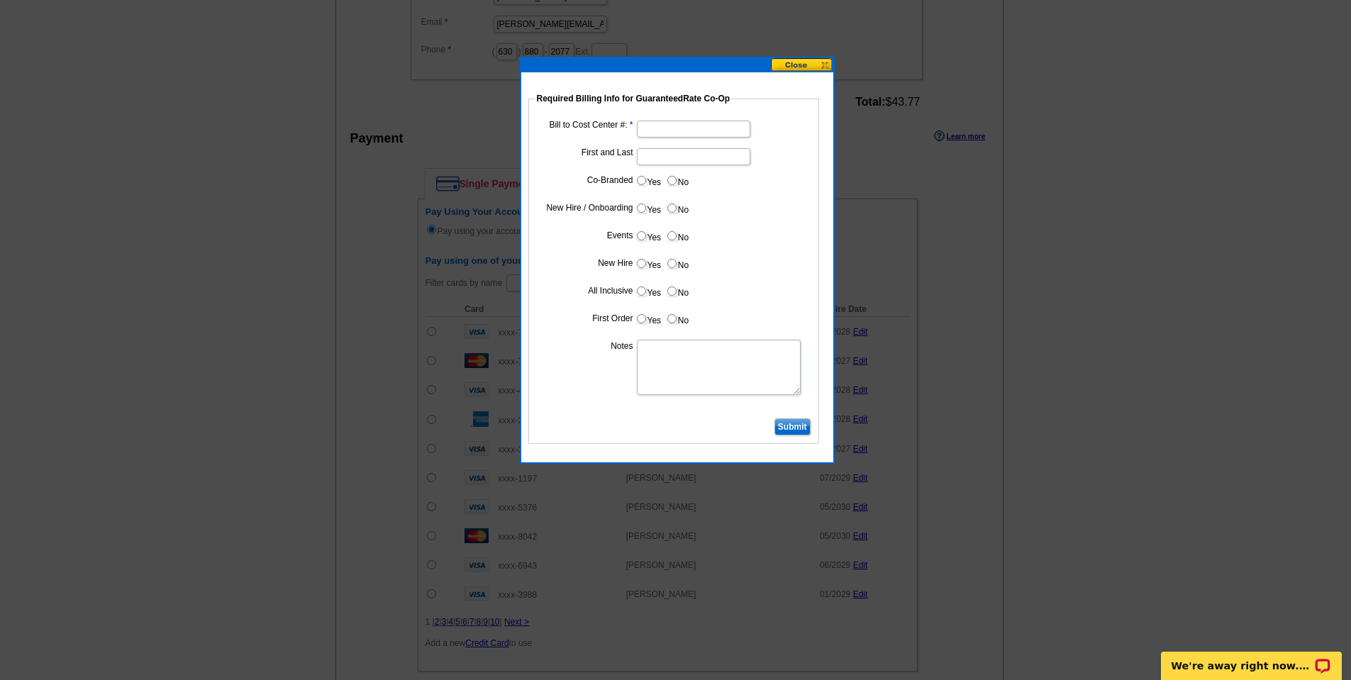
type input "10132025_947_MD"
click at [696, 155] on input "First and Last" at bounding box center [693, 156] width 113 height 17
click at [692, 113] on fieldset "Required Billing Info for GuaranteedRate Co-Op Bill to Cost Center #: First and…" at bounding box center [673, 268] width 291 height 352
click at [687, 128] on input "Bill to Cost Center #:" at bounding box center [693, 129] width 113 height 17
paste input "10274"
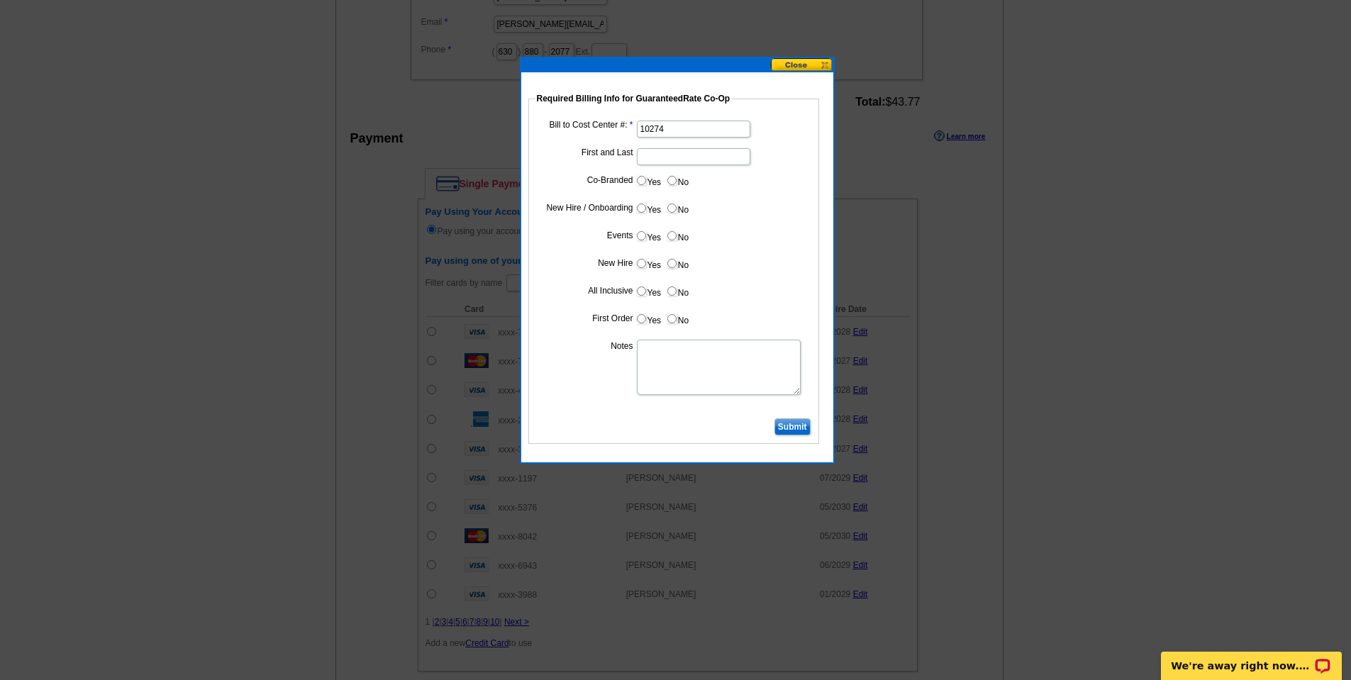
type input "10274"
click at [679, 162] on input "First and Last" at bounding box center [693, 156] width 113 height 17
type input "Deb Shultz"
click at [780, 428] on input "Submit" at bounding box center [793, 426] width 36 height 17
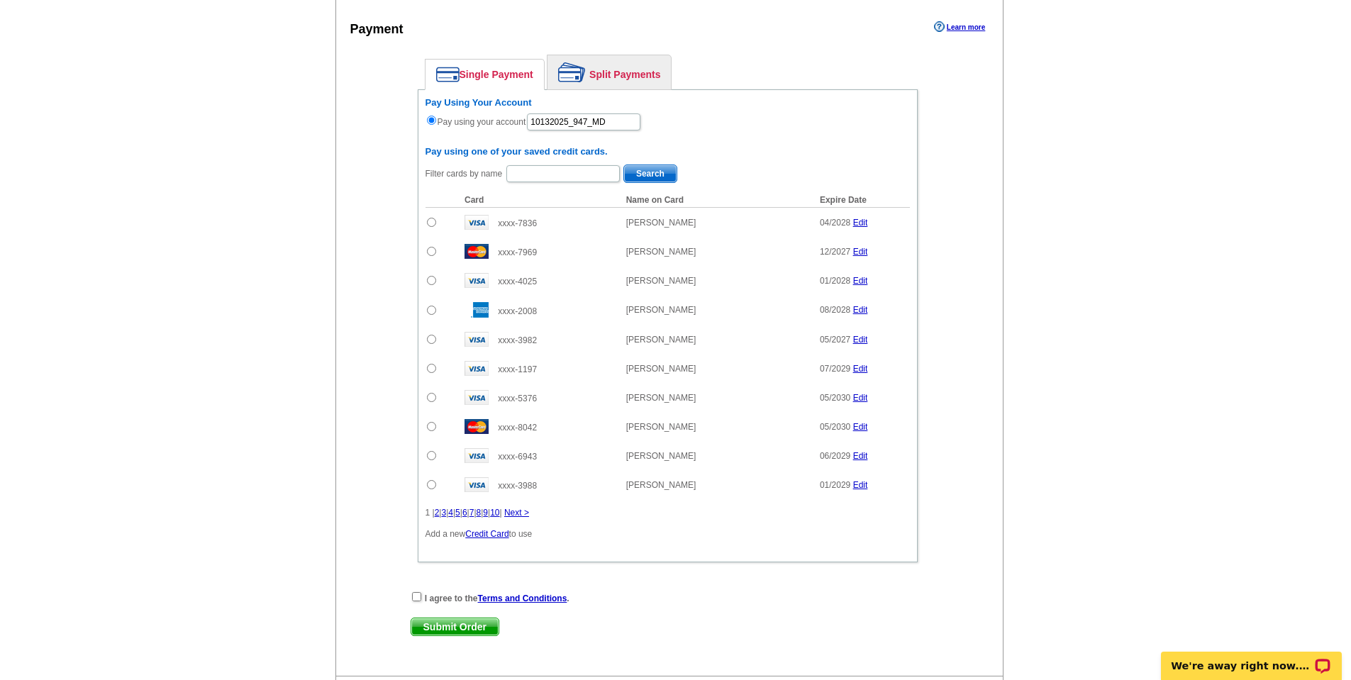
scroll to position [1045, 0]
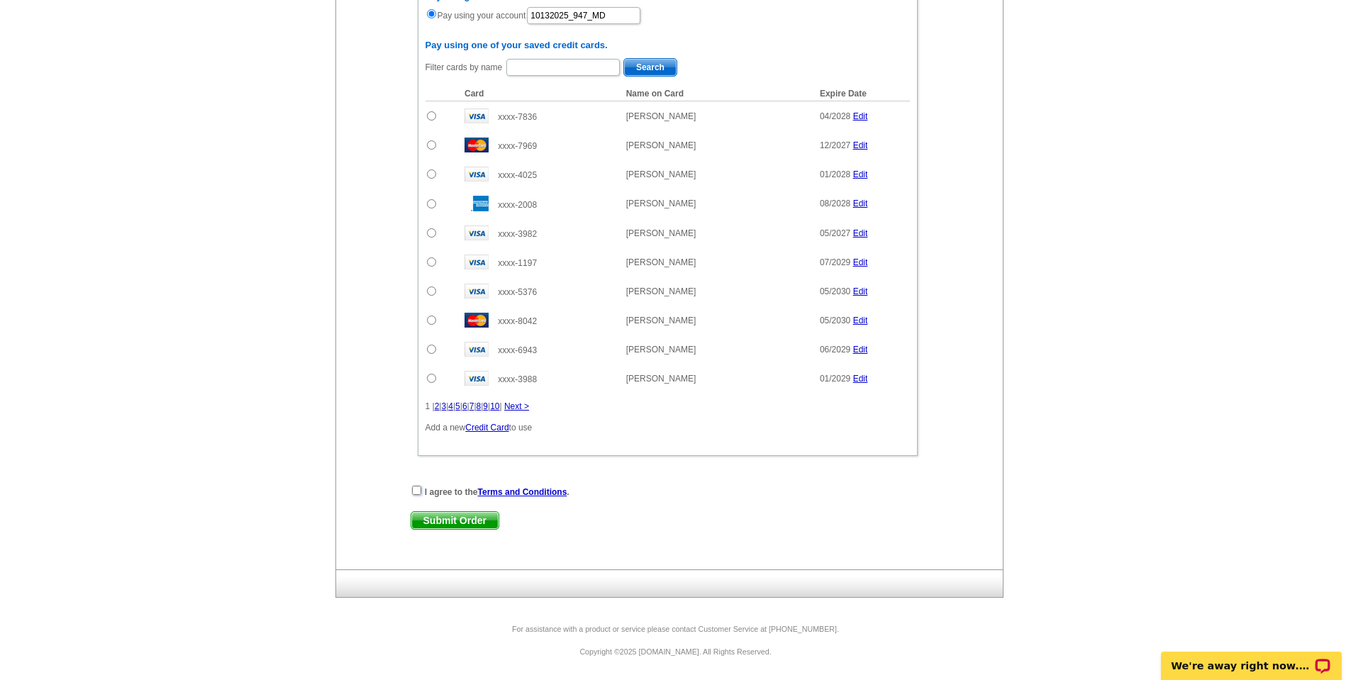
click at [418, 493] on input "checkbox" at bounding box center [416, 490] width 9 height 9
checkbox input "true"
click at [444, 510] on div "I agree to the Terms and Conditions . Submit Order Submit Order" at bounding box center [668, 513] width 514 height 58
click at [444, 516] on span "Submit Order" at bounding box center [454, 520] width 87 height 17
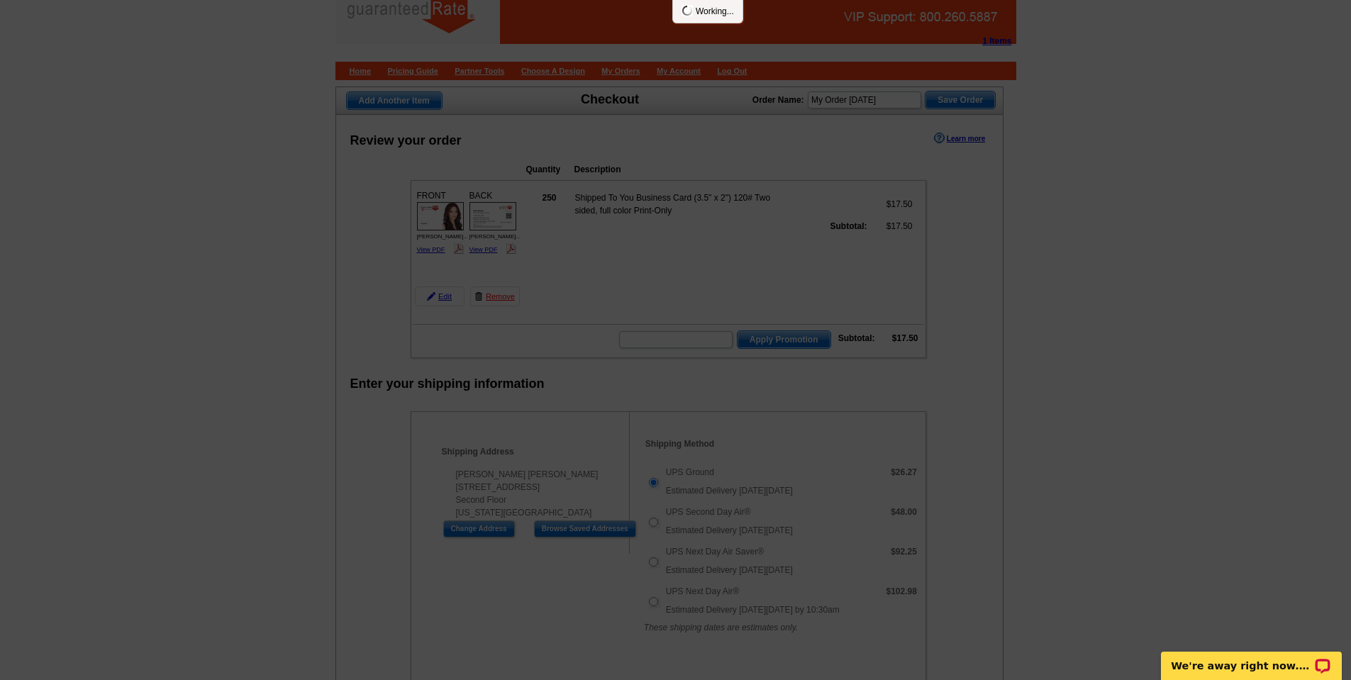
scroll to position [0, 0]
